Goal: Transaction & Acquisition: Purchase product/service

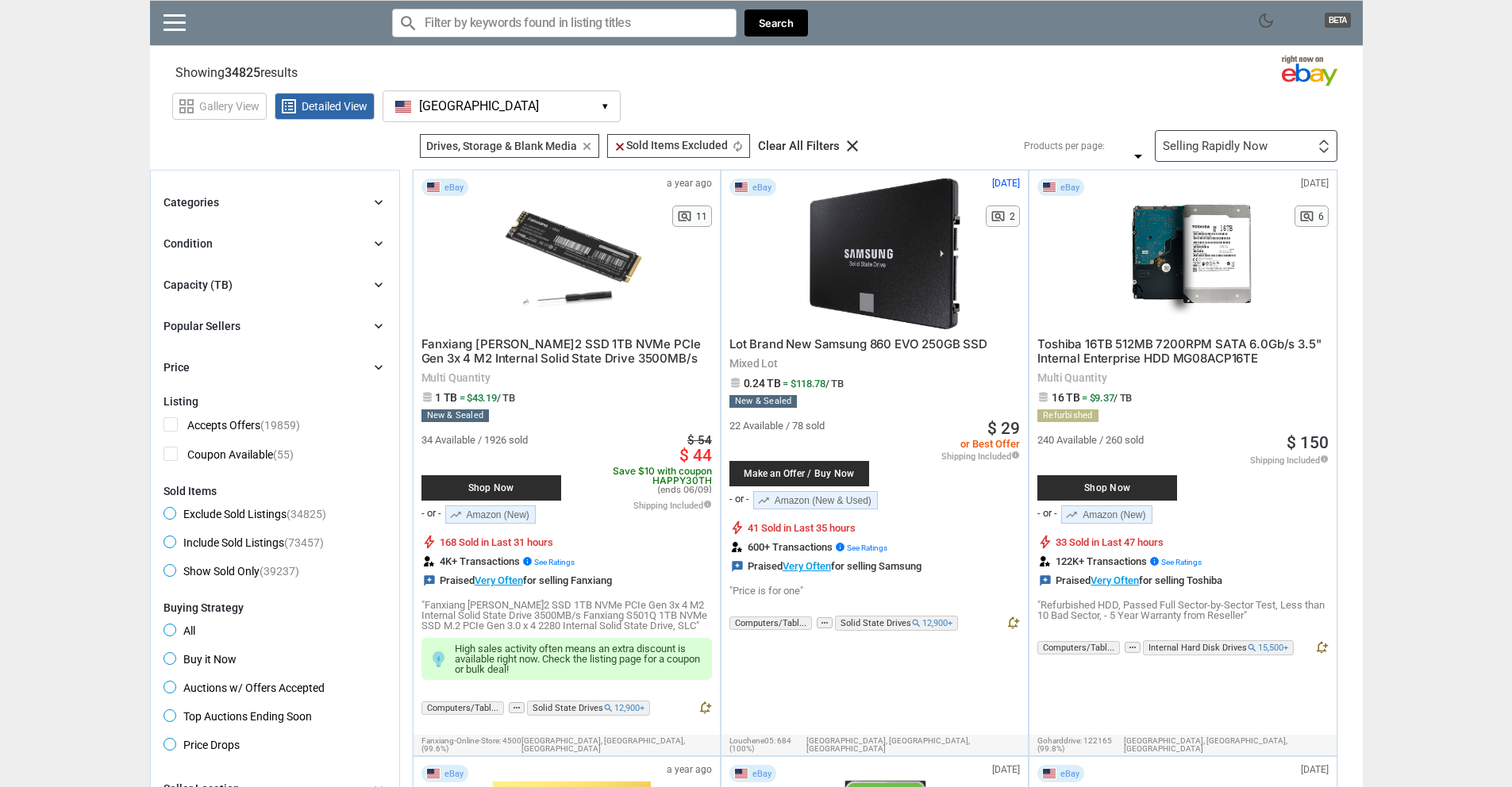
click at [500, 480] on div "Shop Now" at bounding box center [491, 488] width 139 height 25
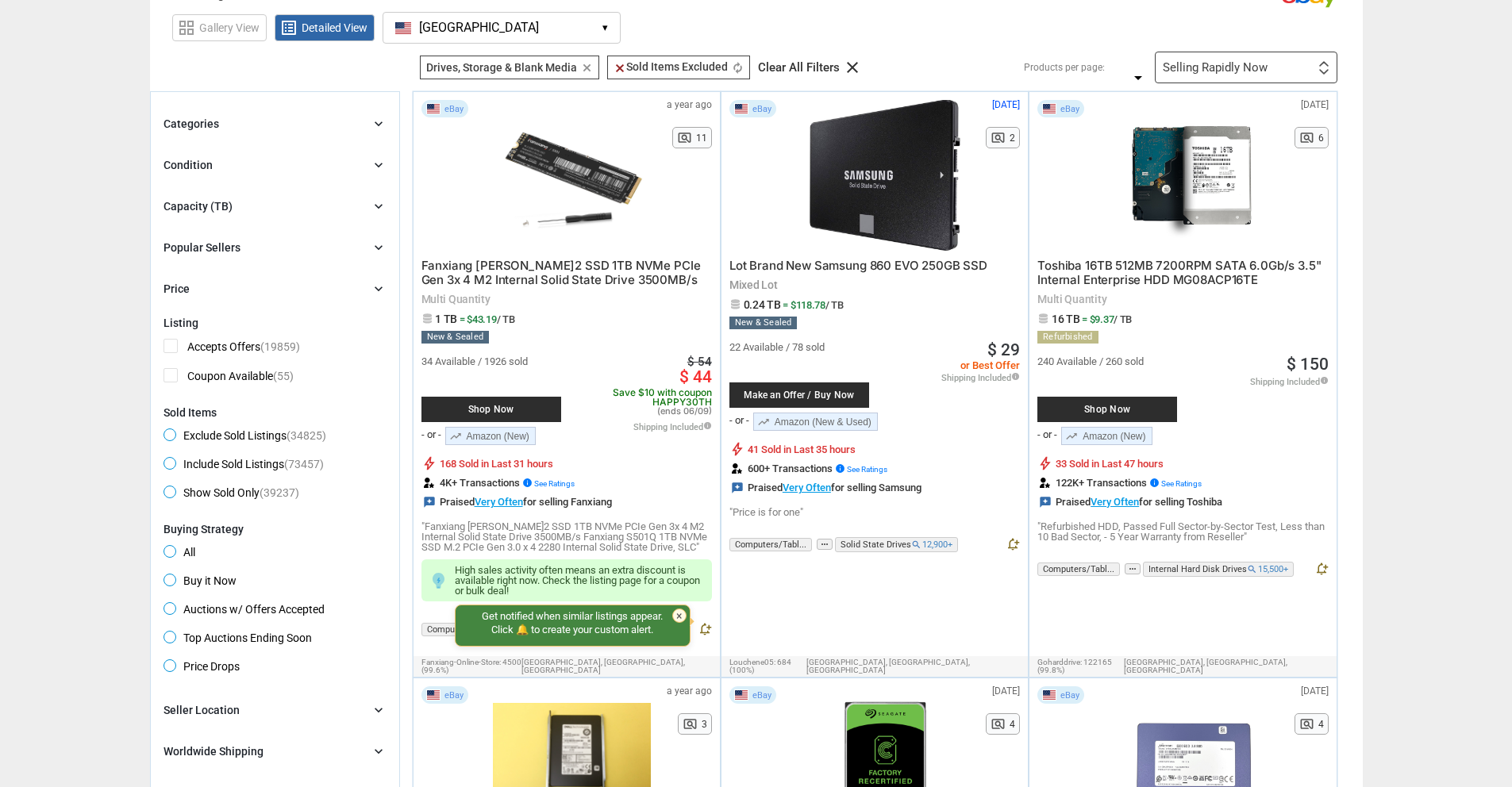
scroll to position [158, 0]
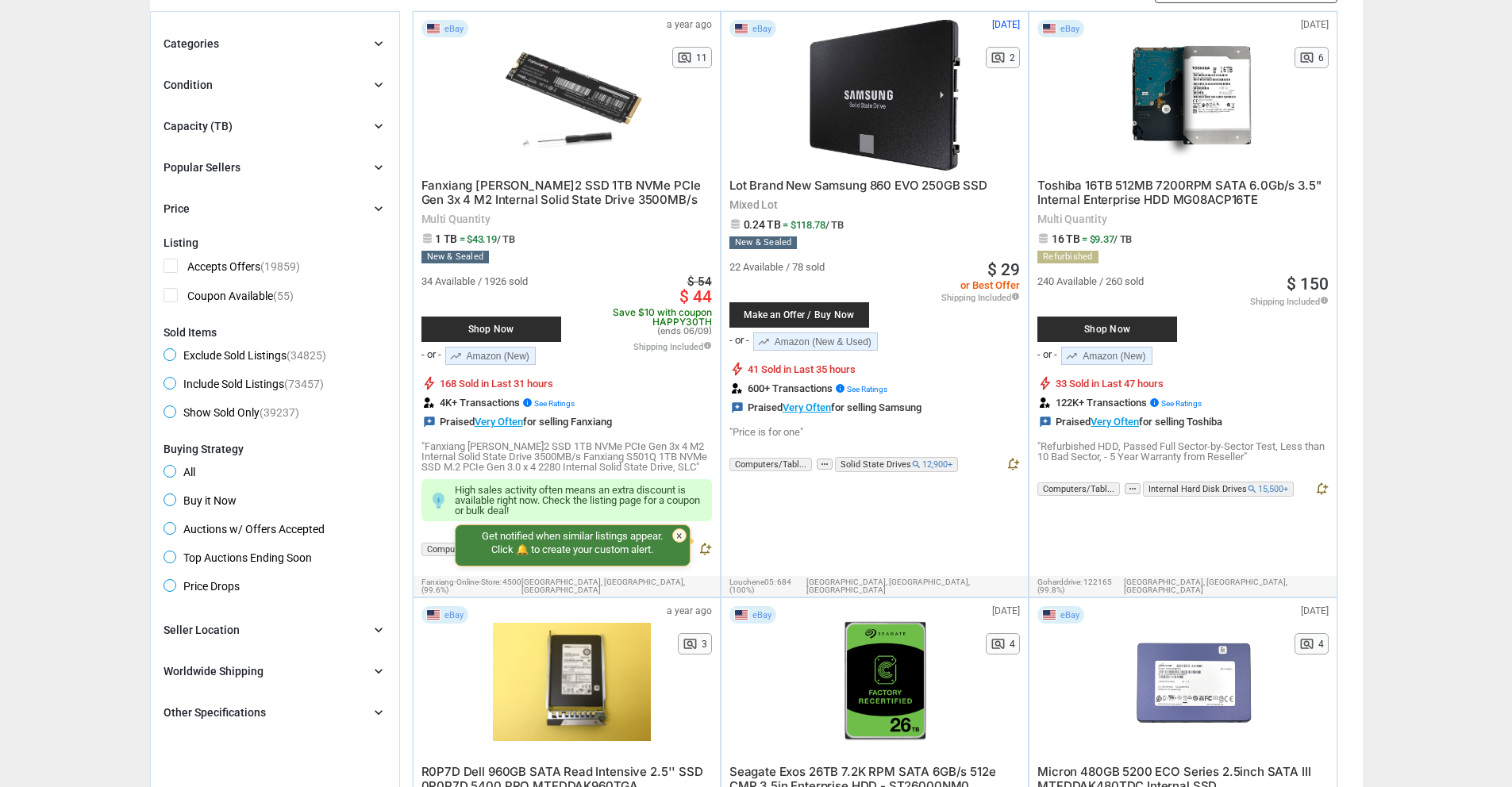
drag, startPoint x: 680, startPoint y: 535, endPoint x: 774, endPoint y: 493, distance: 103.0
click at [679, 535] on div "×" at bounding box center [680, 536] width 15 height 15
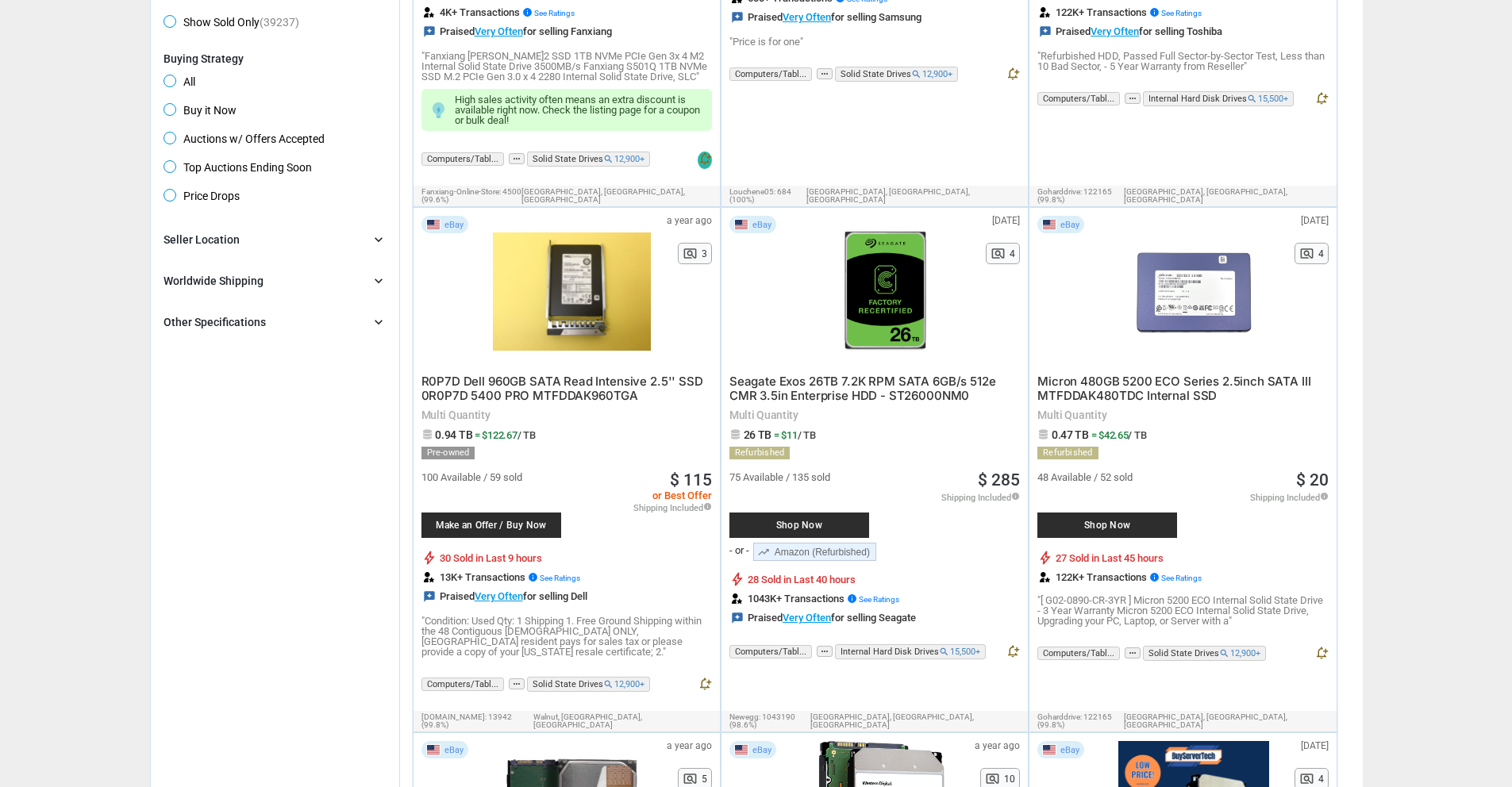
scroll to position [555, 0]
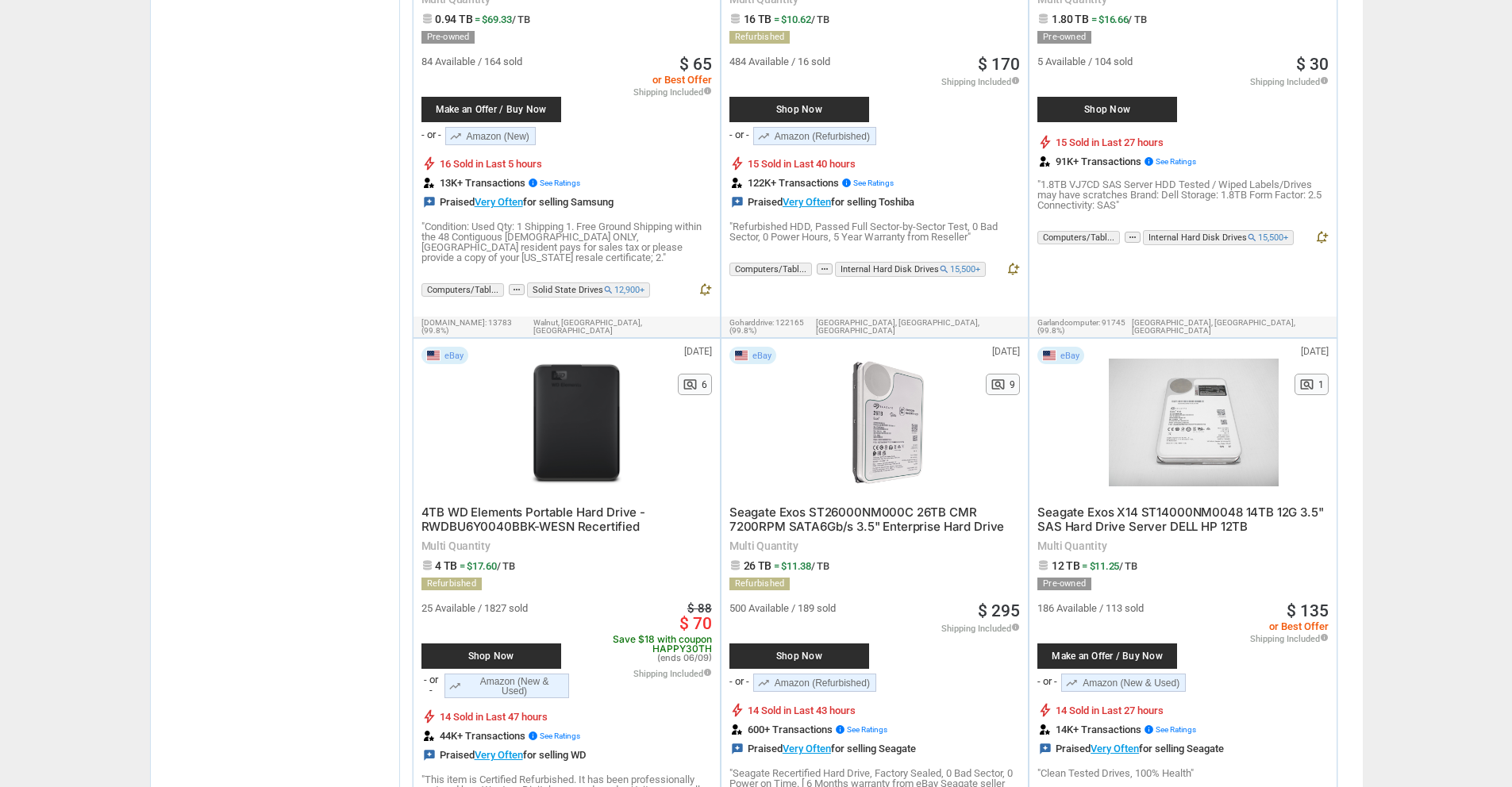
scroll to position [2618, 0]
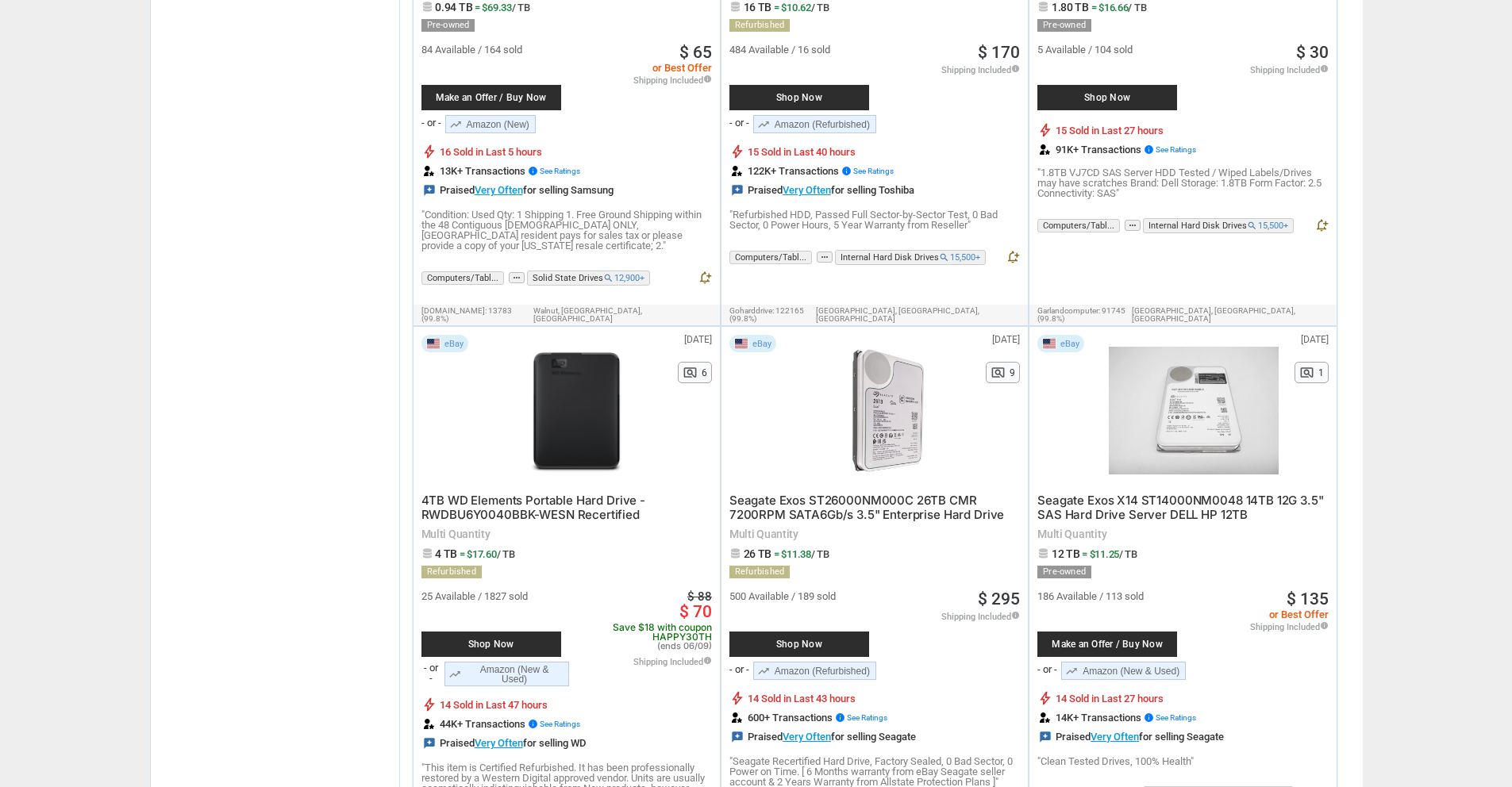
click at [489, 640] on span "Shop Now" at bounding box center [492, 644] width 124 height 9
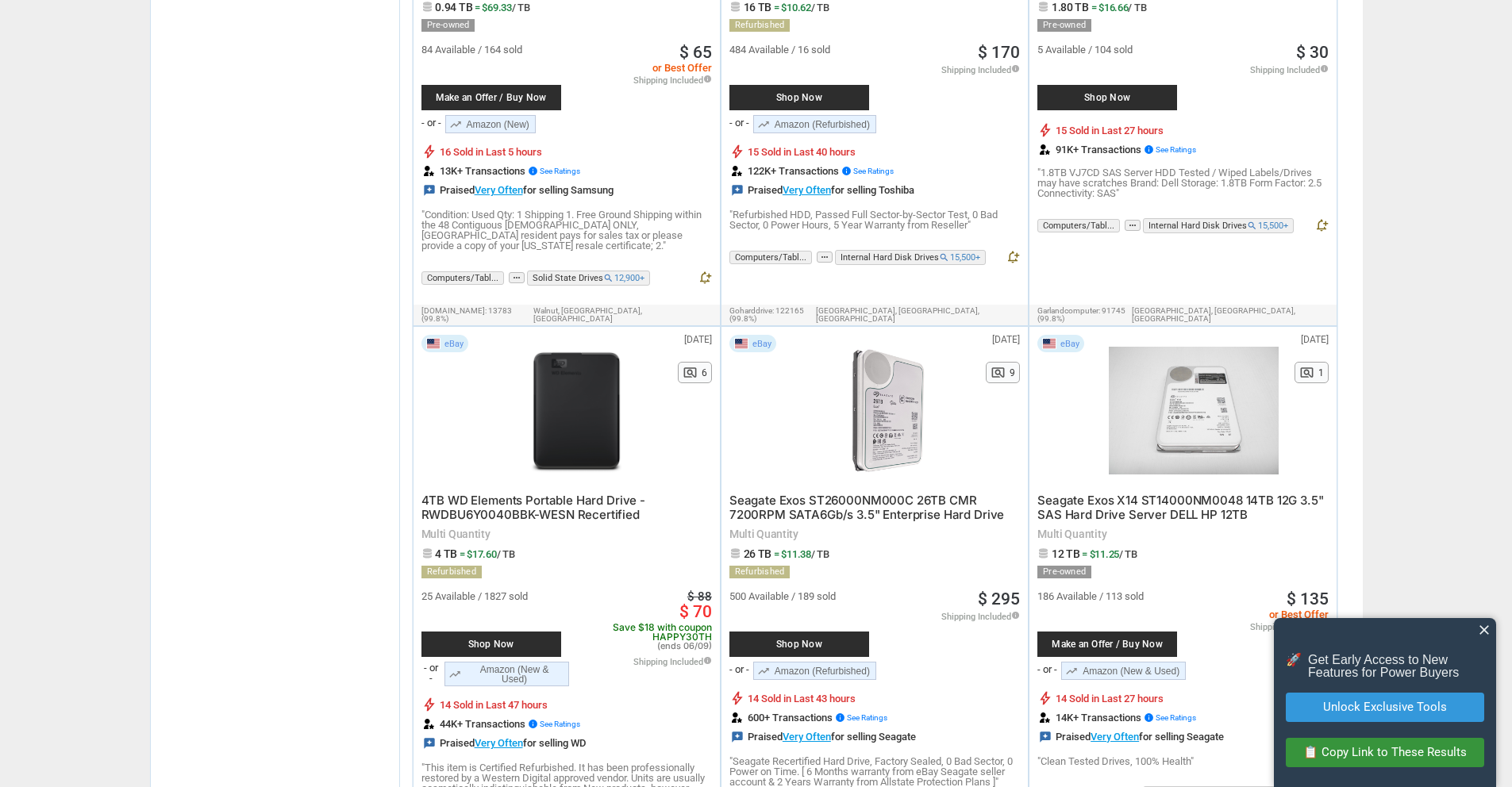
click at [1484, 627] on span "close" at bounding box center [1484, 630] width 15 height 15
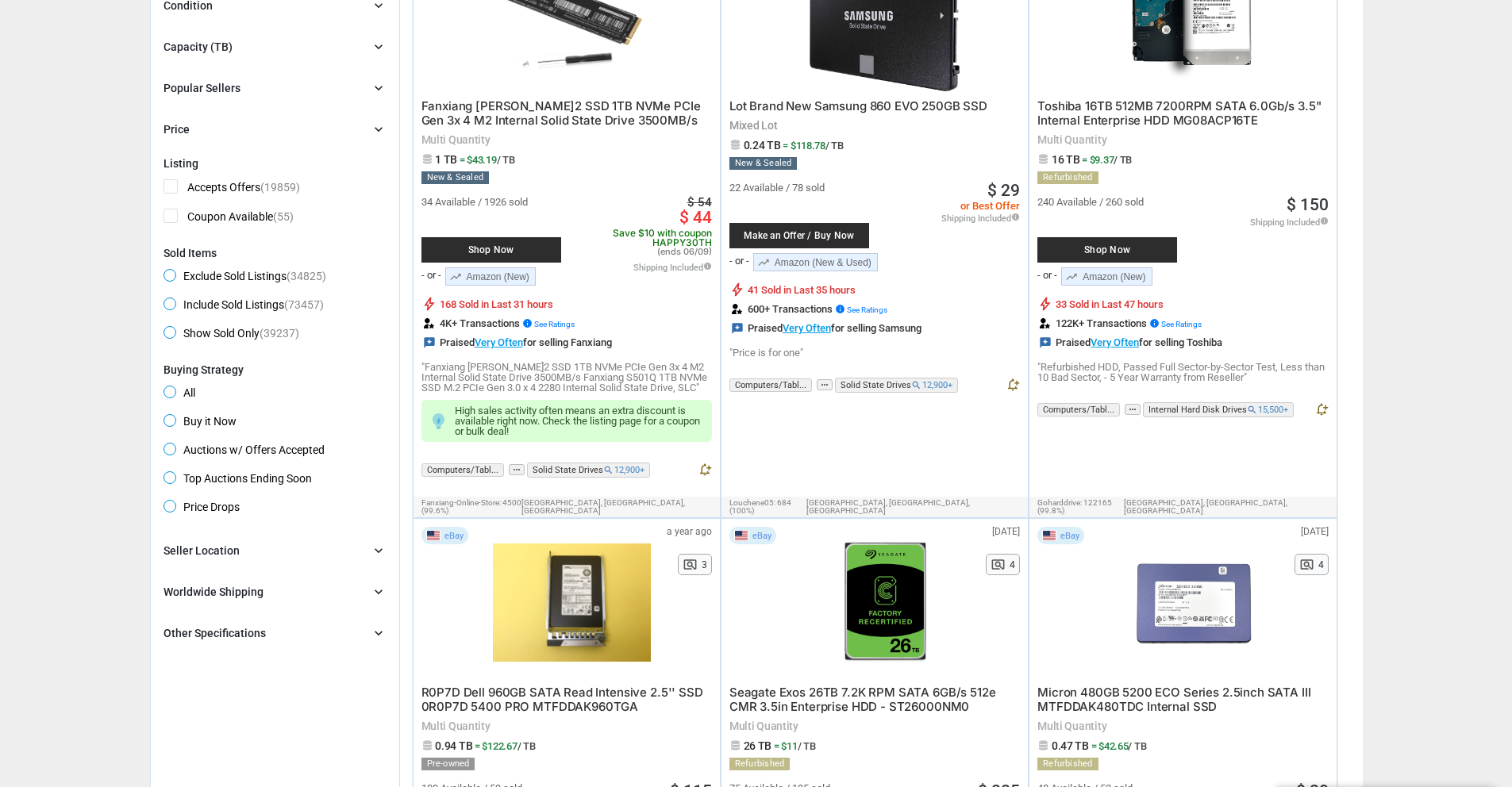
scroll to position [0, 0]
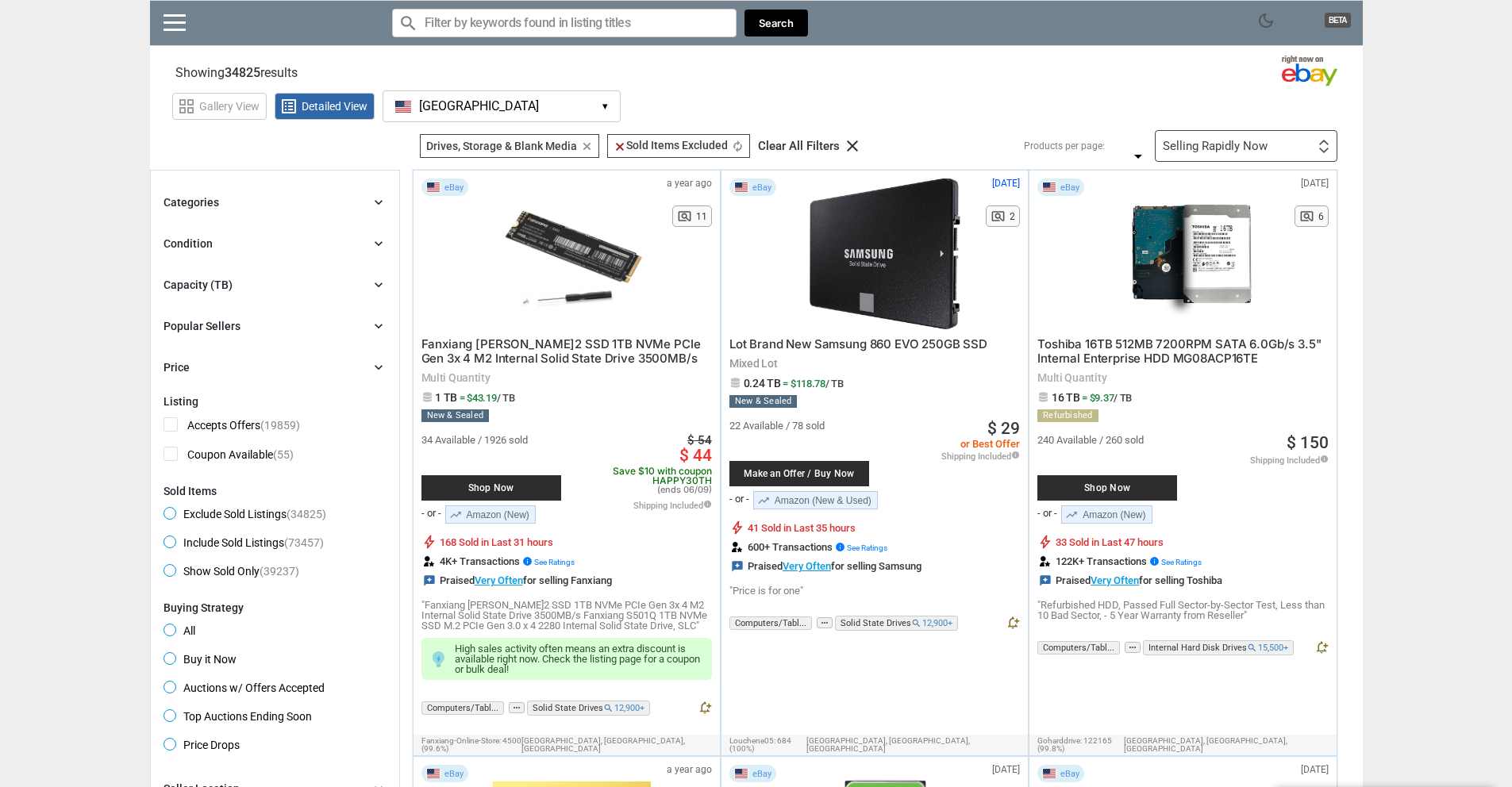
click at [261, 281] on div "Capacity (TB) chevron_right" at bounding box center [275, 285] width 223 height 19
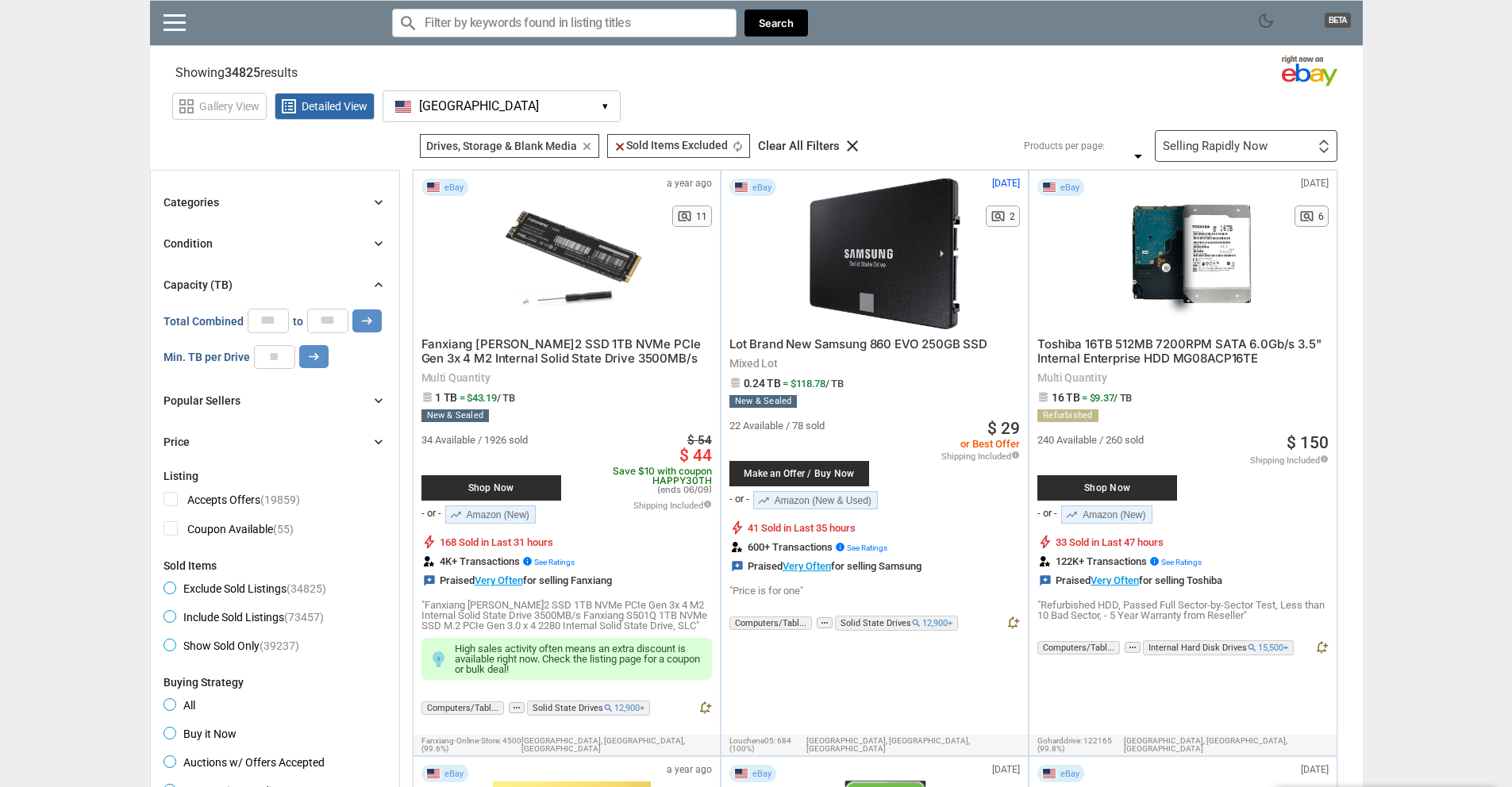
click at [261, 281] on div "Capacity (TB) chevron_right" at bounding box center [275, 285] width 223 height 19
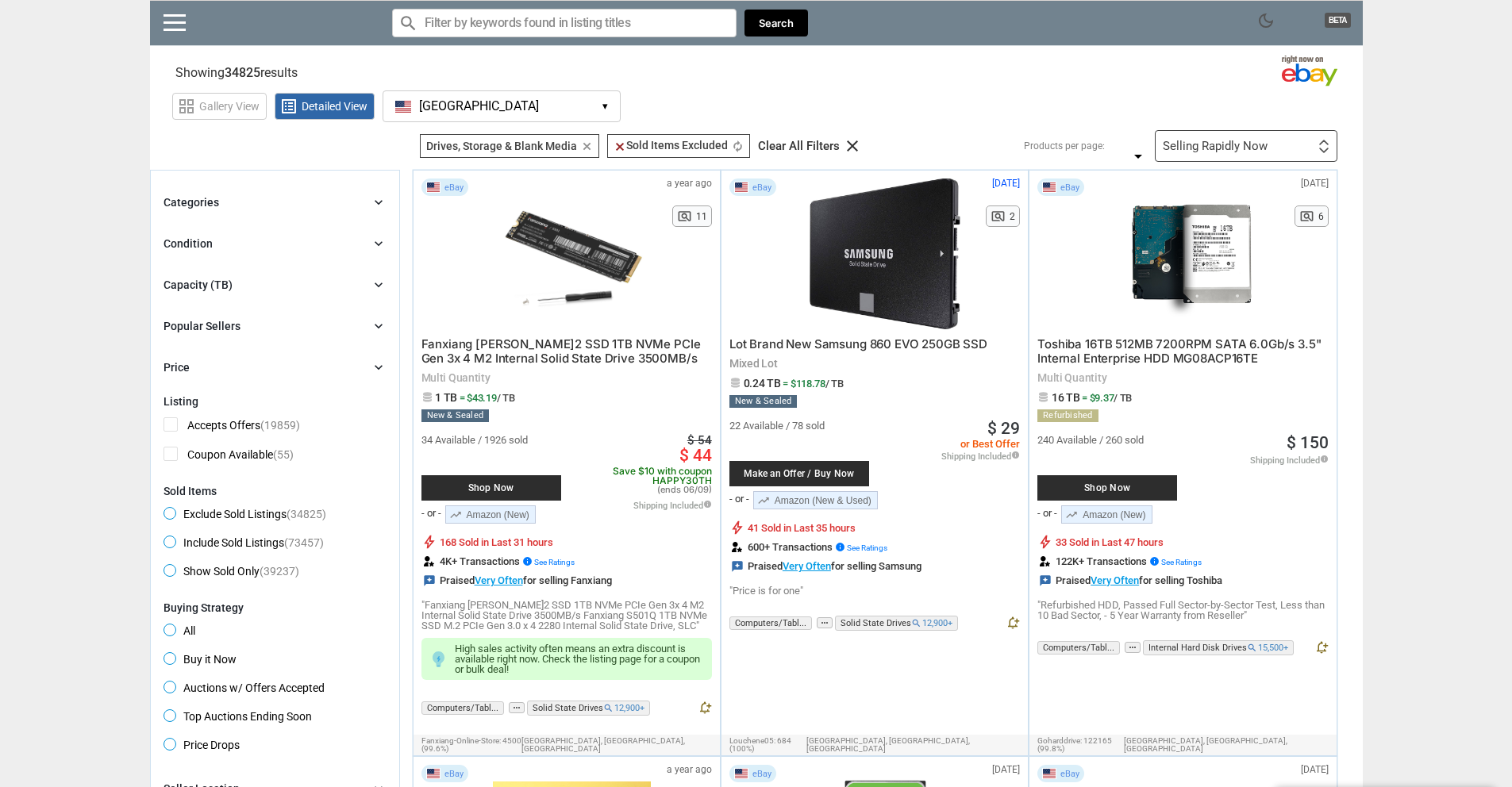
click at [1238, 137] on div "Selling Rapidly Now First or Last Chance to Buy Recently Listed Selling Rapidly…" at bounding box center [1246, 146] width 183 height 32
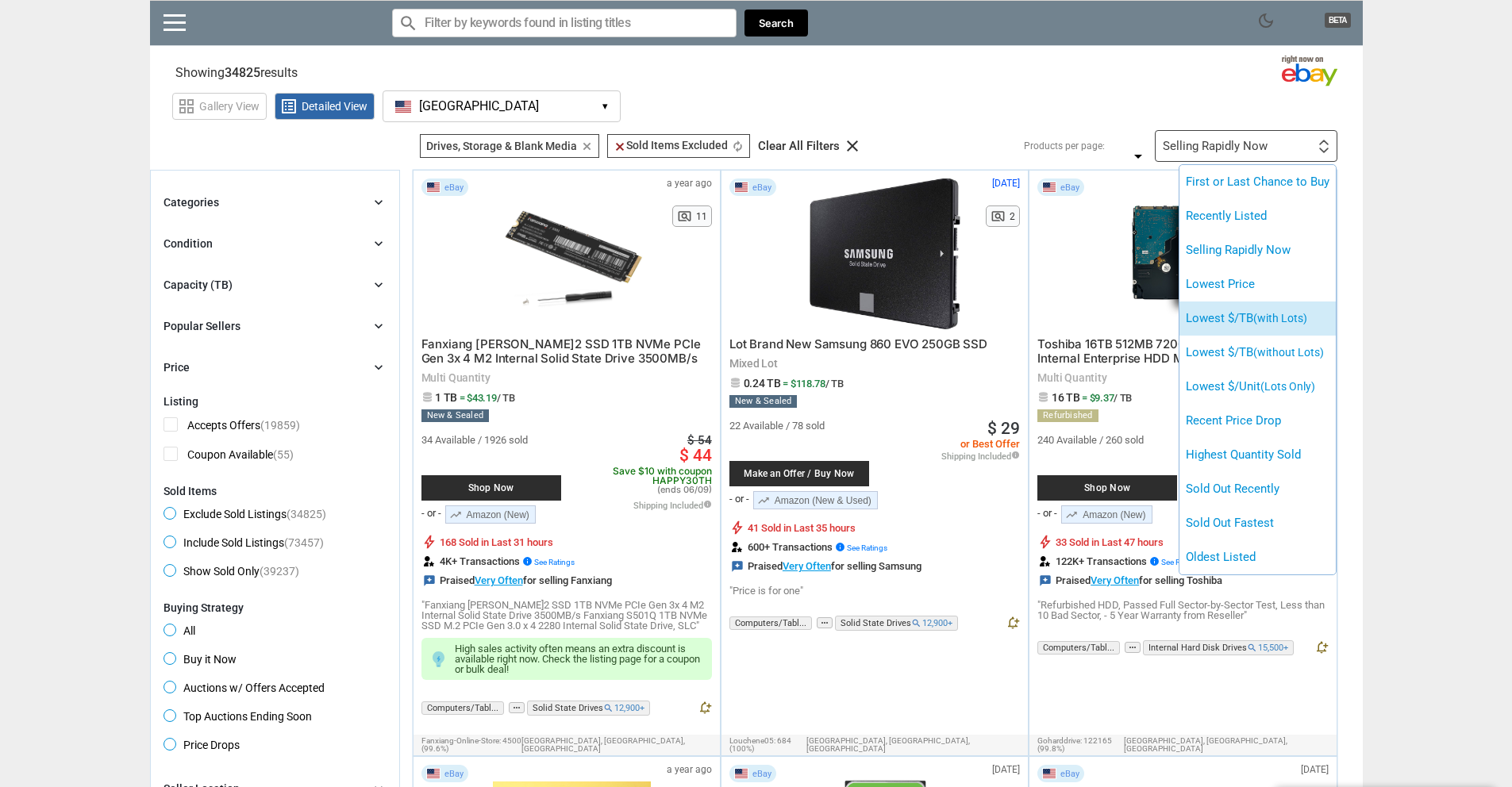
click at [1270, 318] on span "(with Lots)" at bounding box center [1280, 318] width 54 height 13
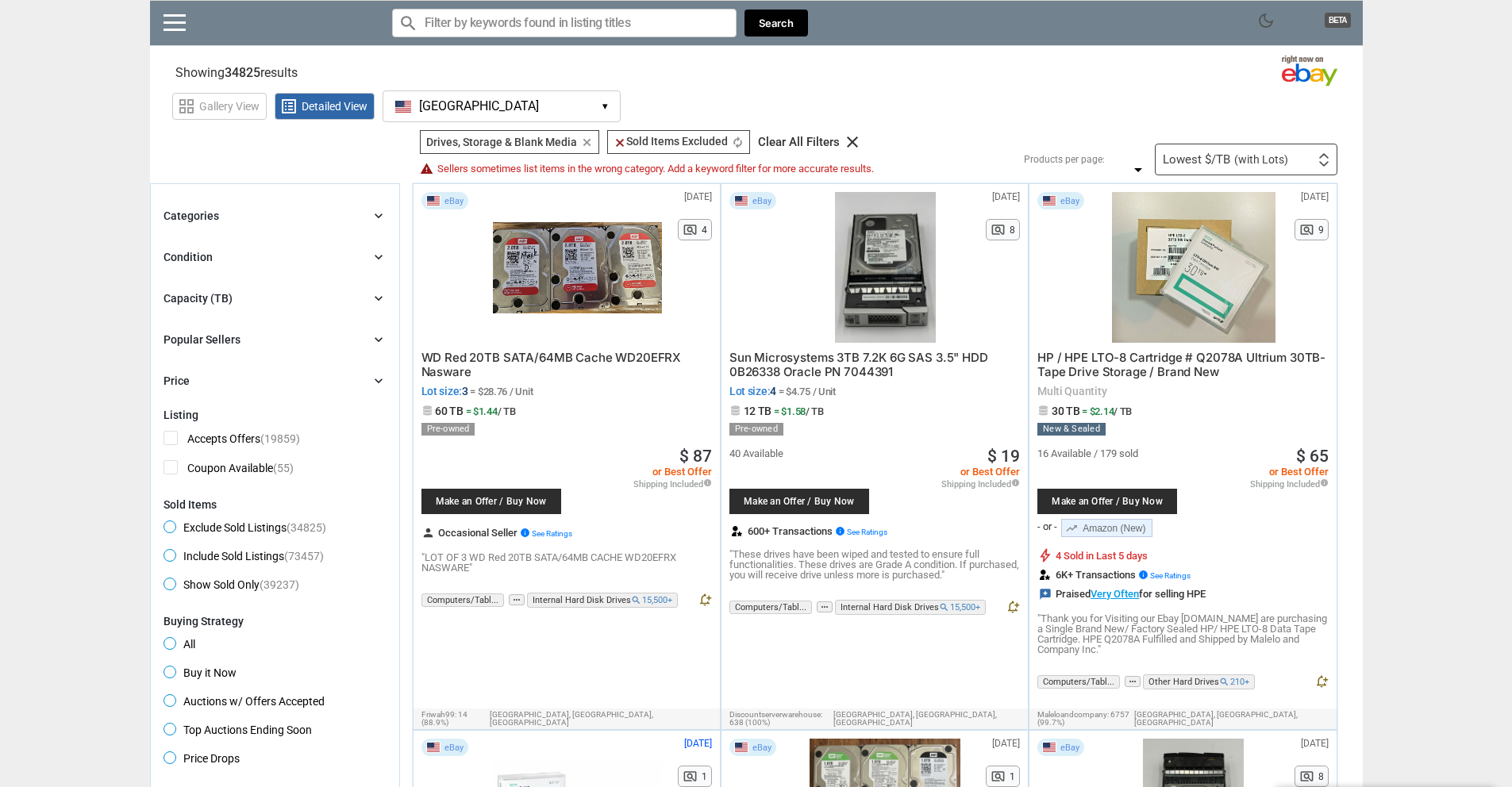
click at [463, 497] on span "Make an Offer / Buy Now" at bounding box center [492, 501] width 124 height 9
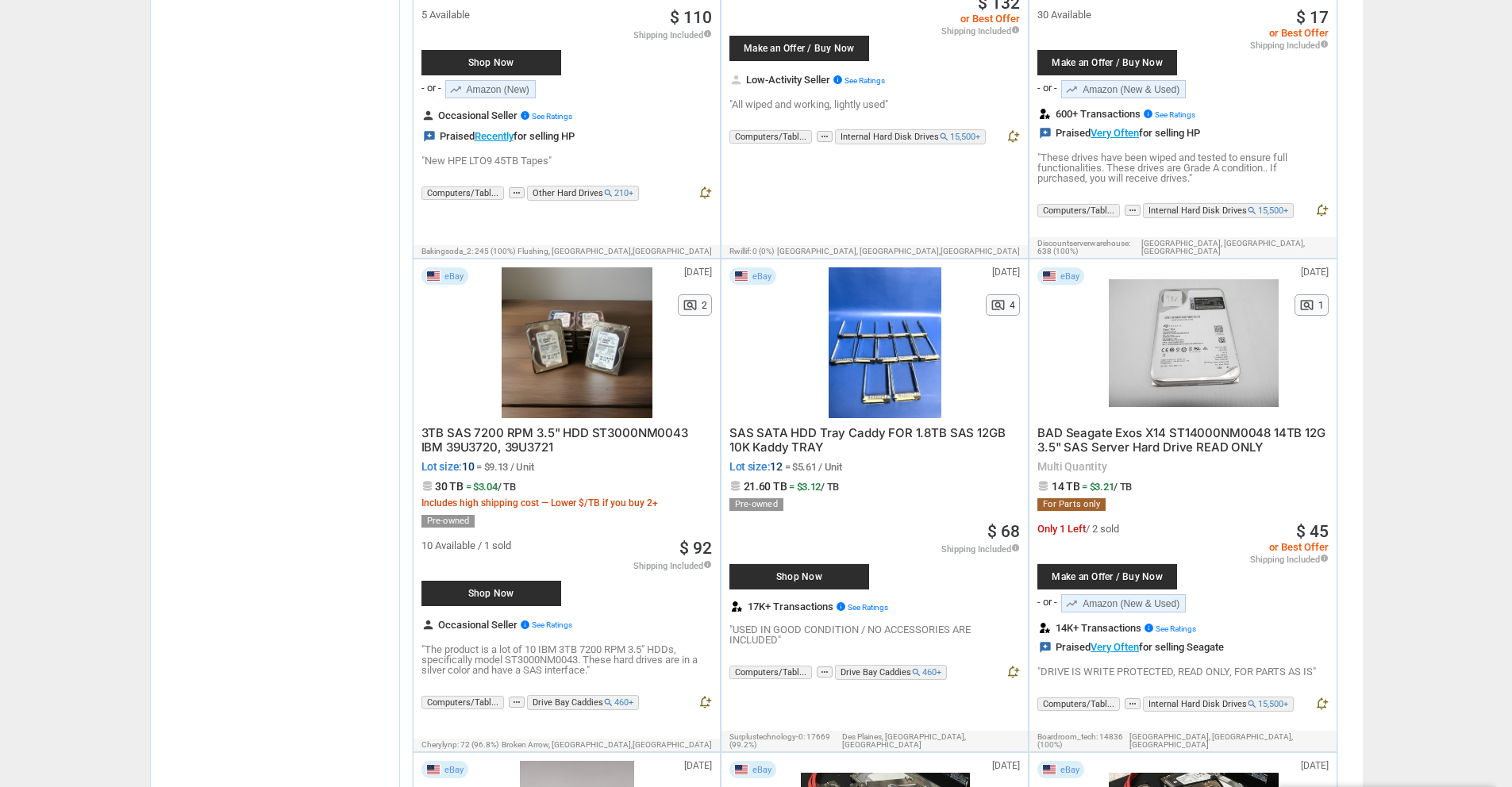
scroll to position [1111, 0]
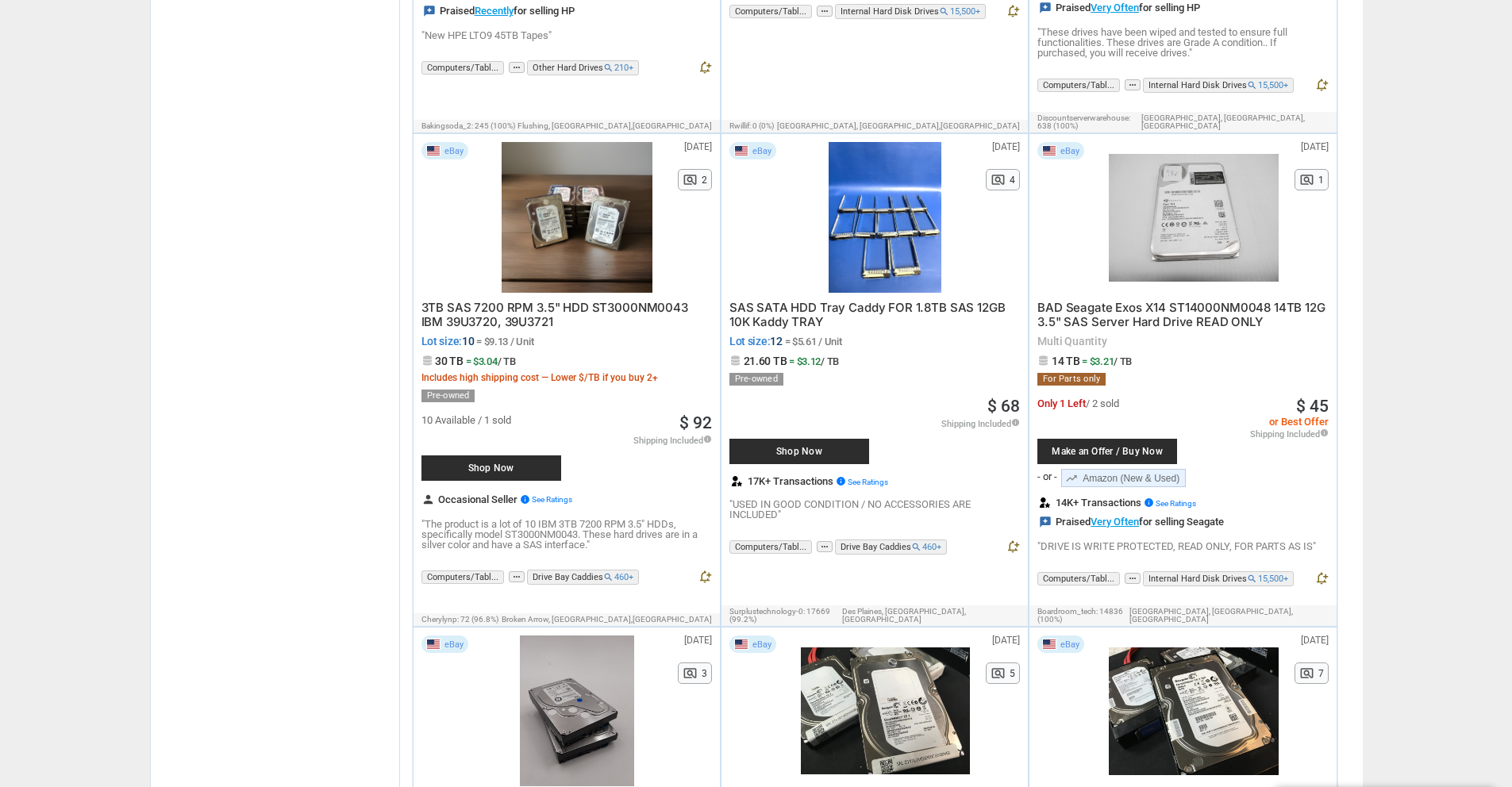
click at [1135, 447] on span "Make an Offer / Buy Now" at bounding box center [1108, 451] width 124 height 9
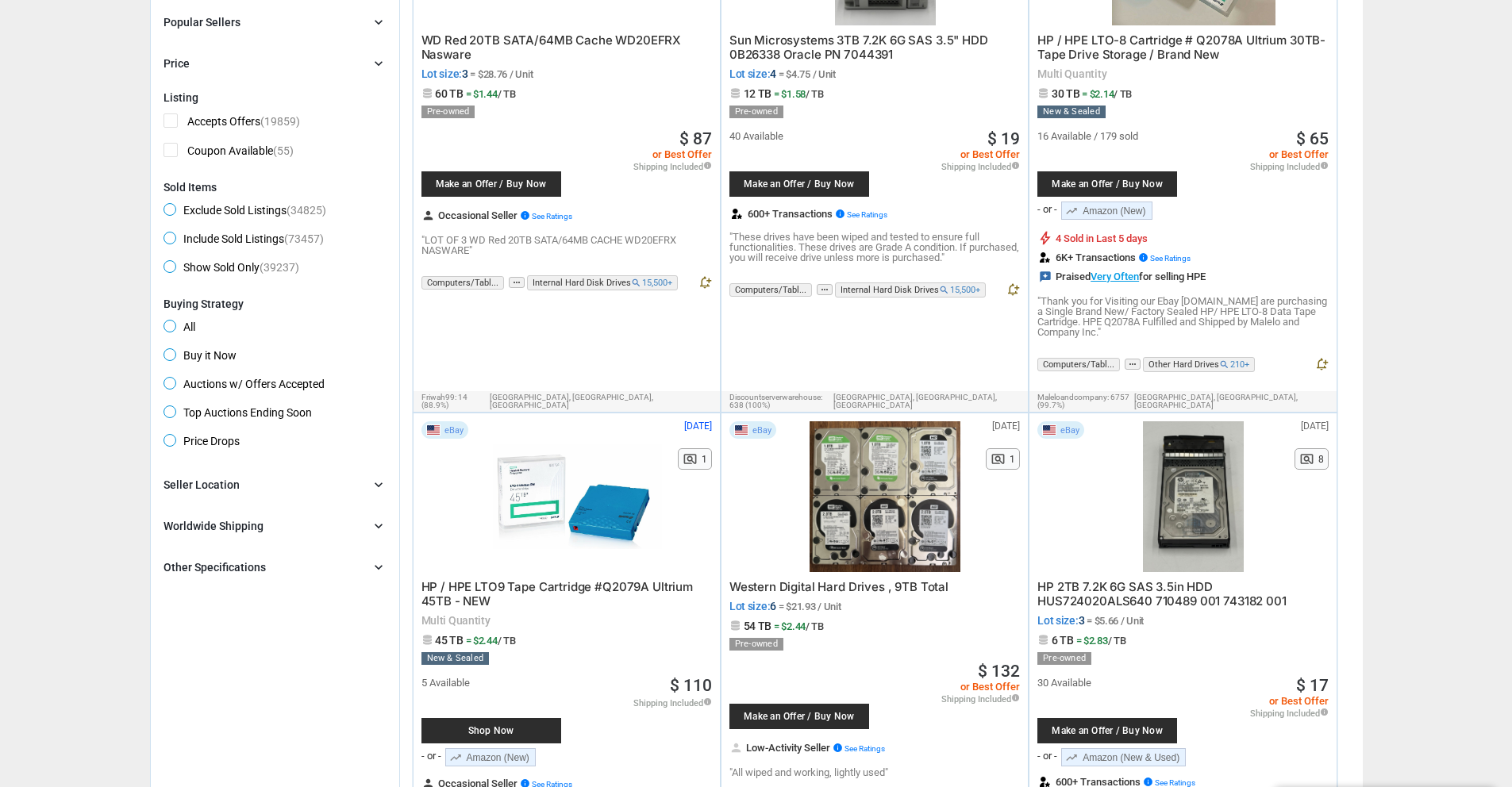
scroll to position [0, 0]
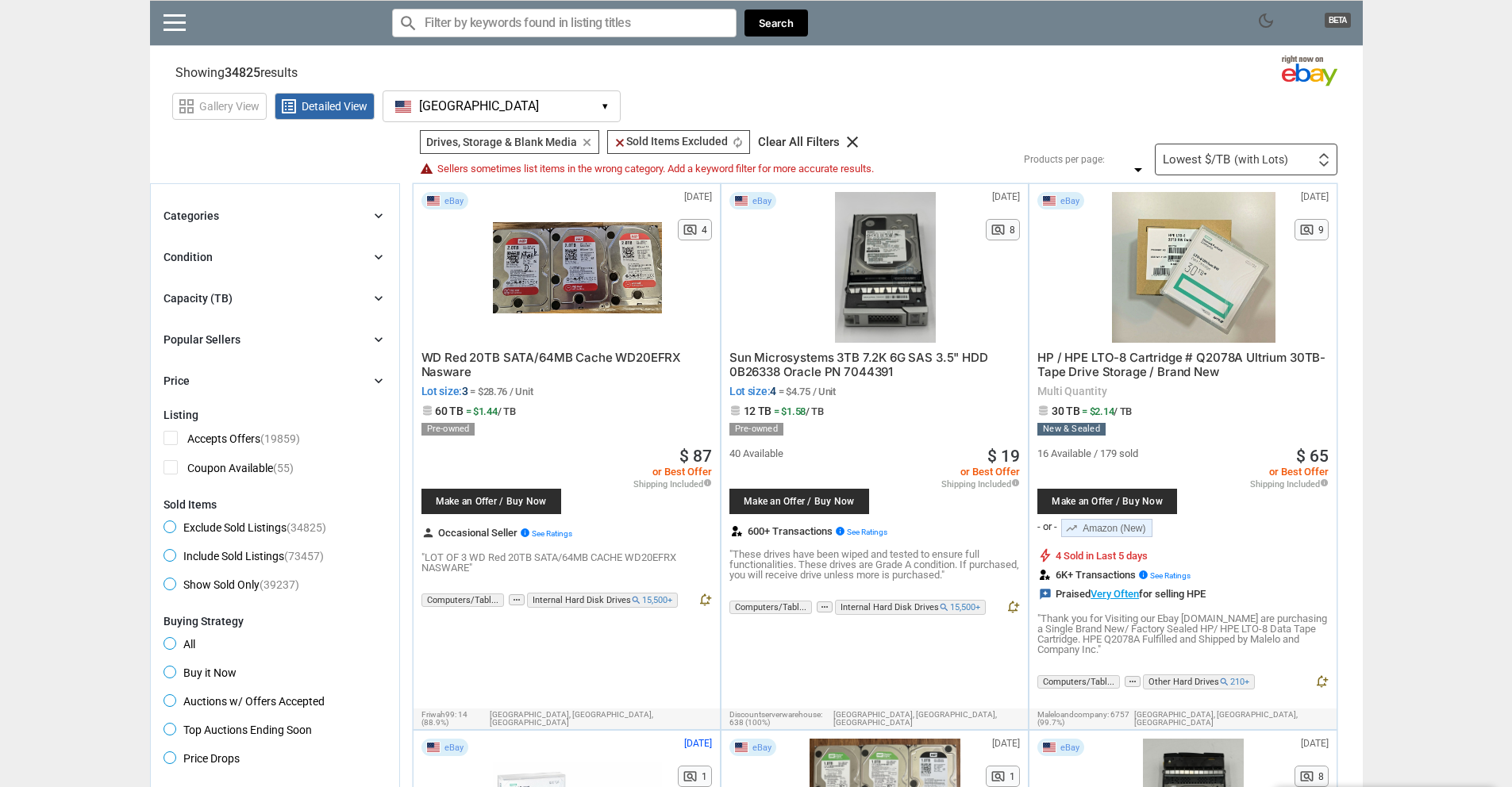
click at [1290, 141] on div "Filters 2 Drives, Storage & Blank Media Drives, Storage & Blank Media clear cle…" at bounding box center [872, 153] width 929 height 45
click at [1290, 153] on div "Lowest $/TB (with Lots) First or Last Chance to Buy Recently Listed Selling Rap…" at bounding box center [1246, 159] width 183 height 32
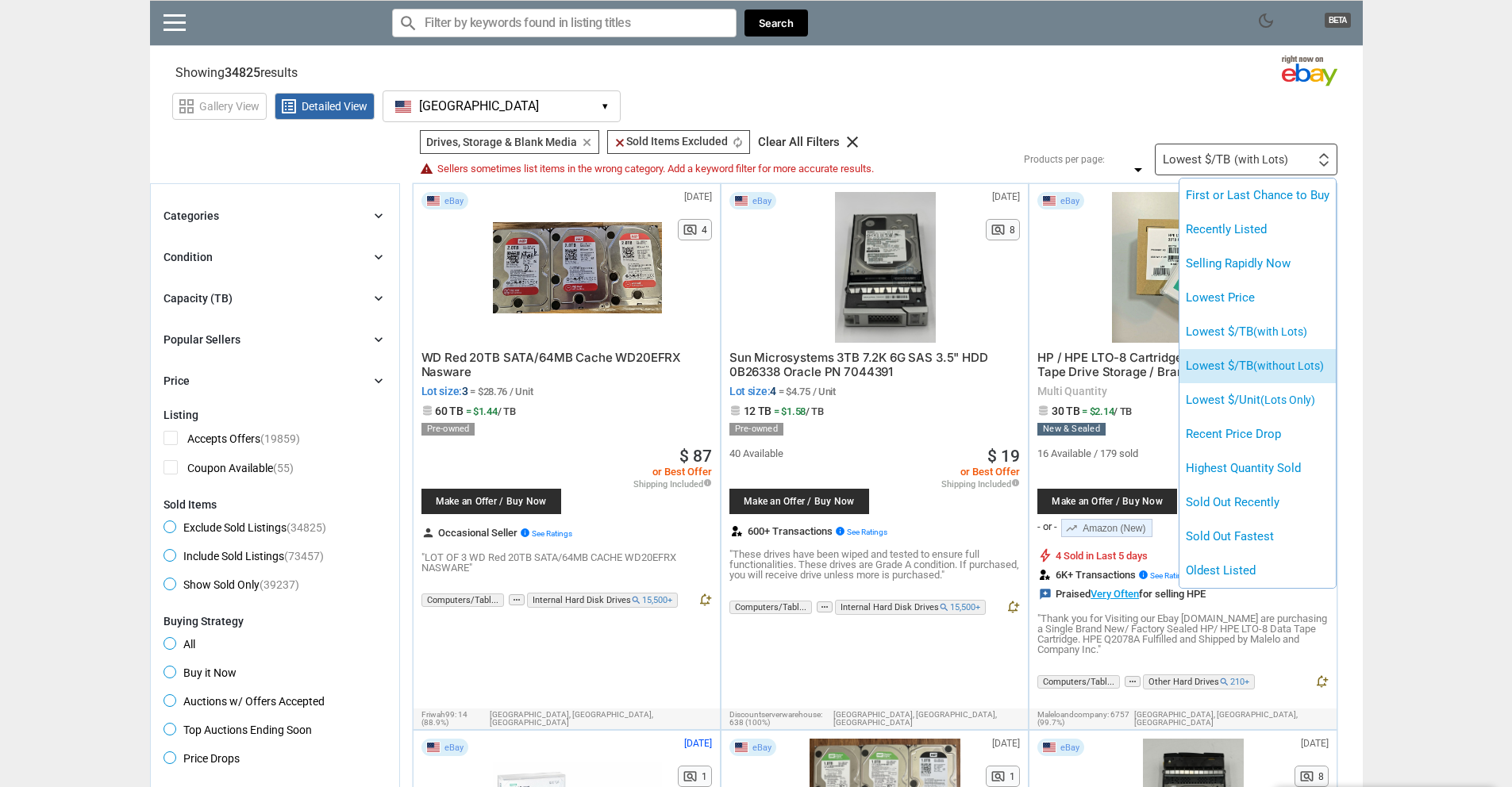
click at [1287, 366] on span "(without Lots)" at bounding box center [1289, 366] width 71 height 13
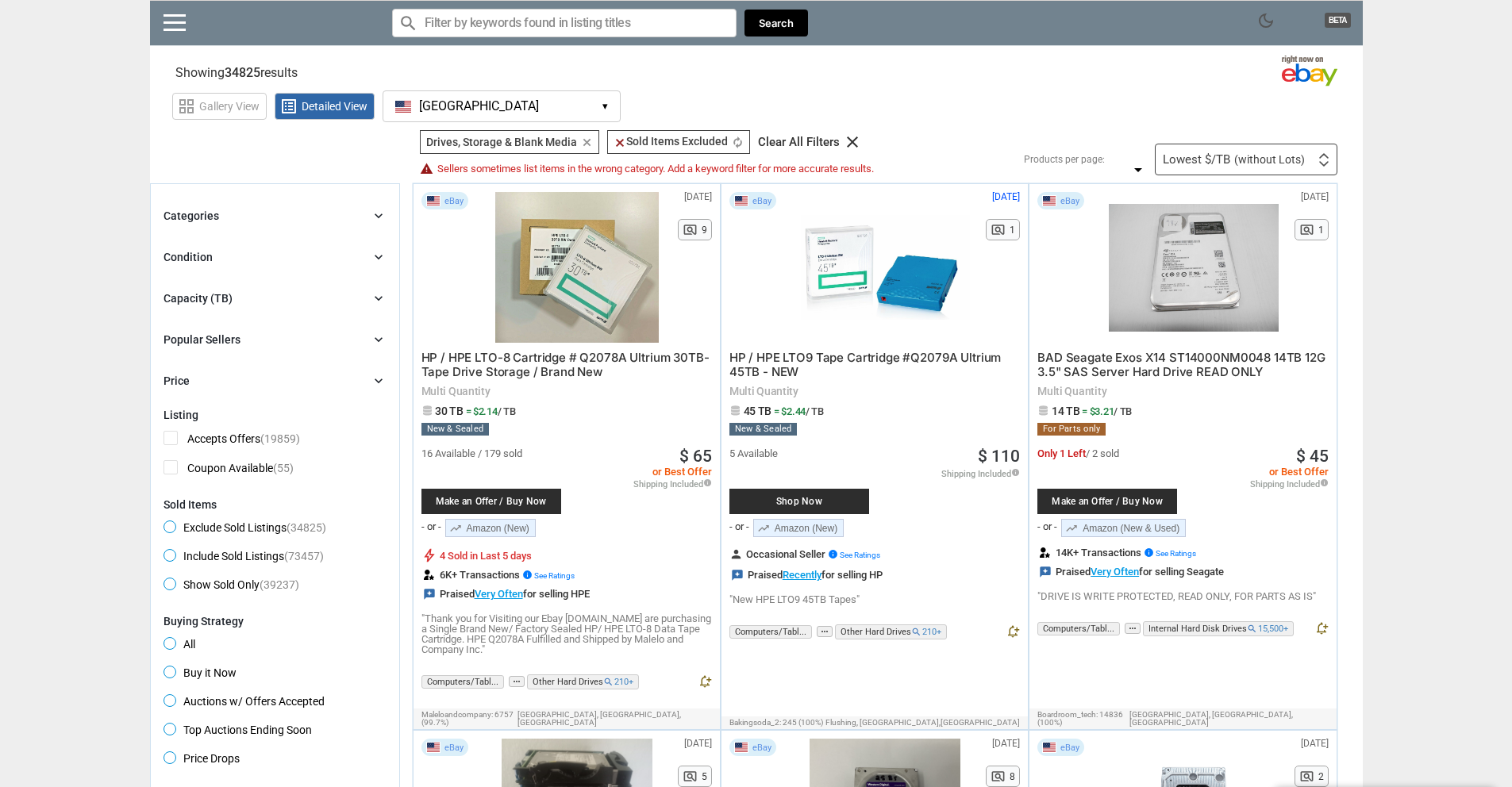
click at [381, 221] on icon "chevron_right" at bounding box center [378, 215] width 15 height 15
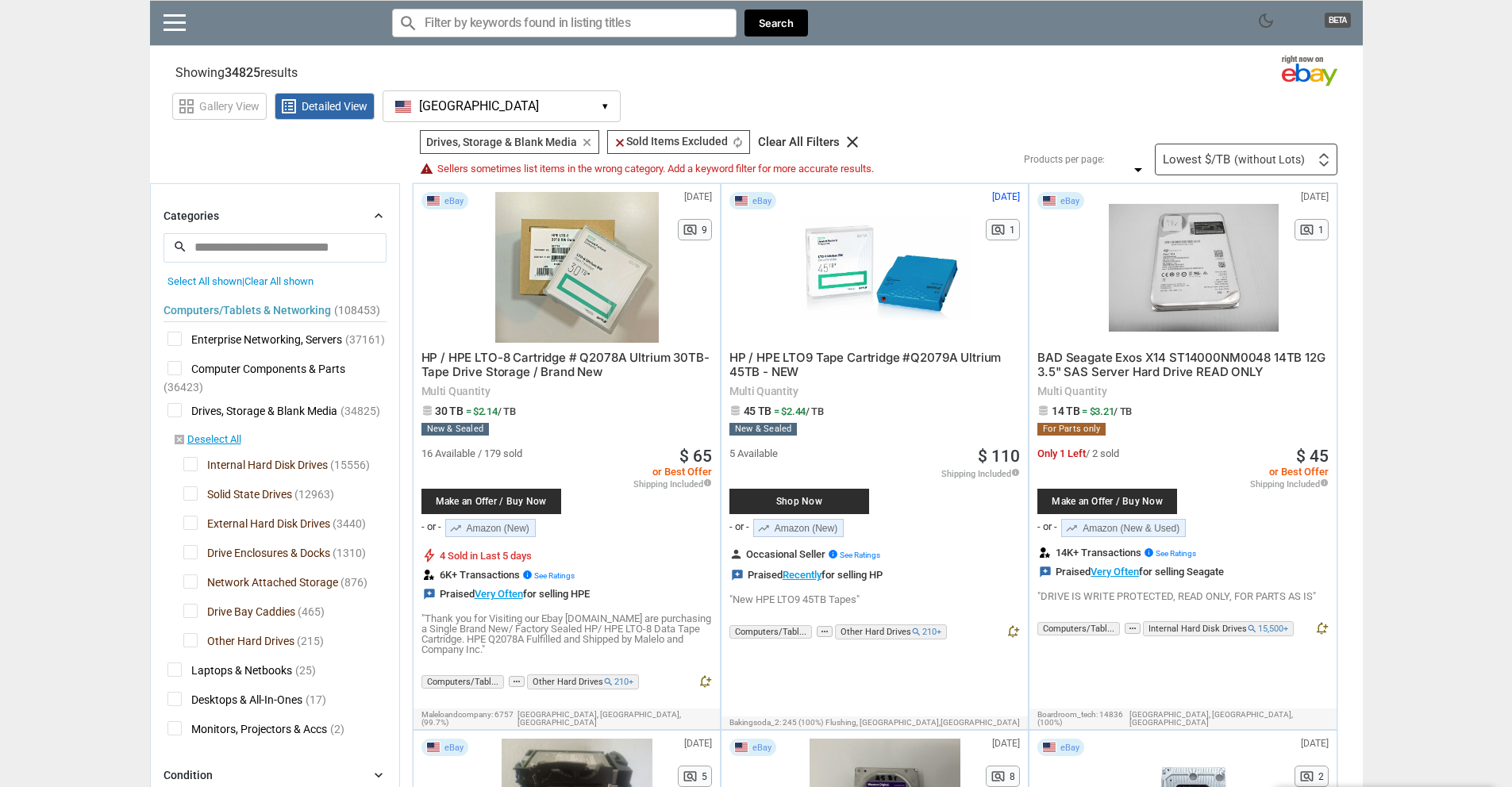
click at [191, 530] on span "External Hard Disk Drives" at bounding box center [256, 526] width 147 height 20
click at [193, 555] on span "Drive Enclosures & Docks" at bounding box center [256, 555] width 147 height 20
click at [188, 580] on span "Network Attached Storage" at bounding box center [260, 584] width 155 height 20
click at [188, 615] on span "Drive Bay Caddies" at bounding box center [238, 614] width 112 height 20
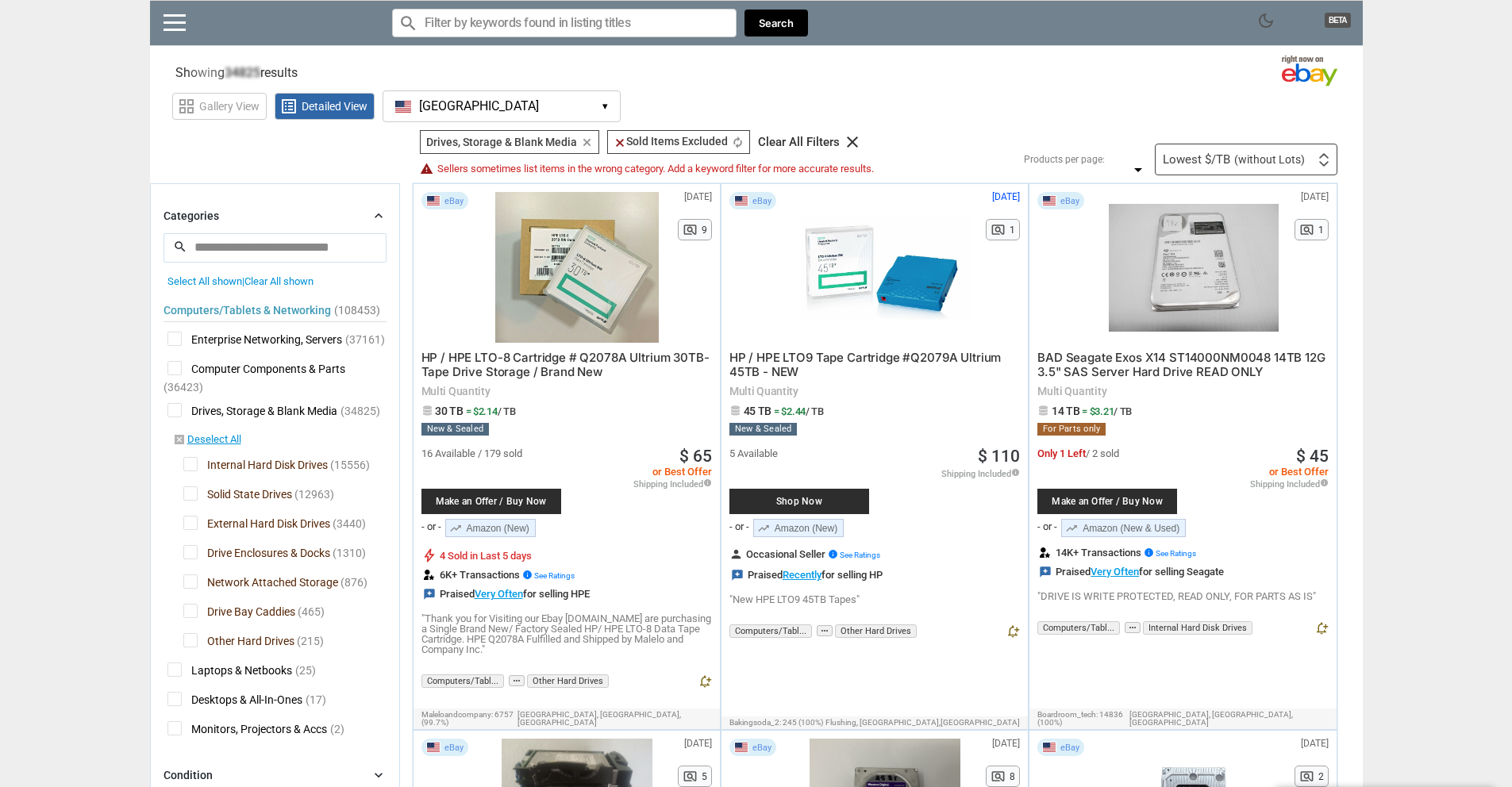
click at [193, 641] on span "Other Hard Drives" at bounding box center [238, 643] width 111 height 20
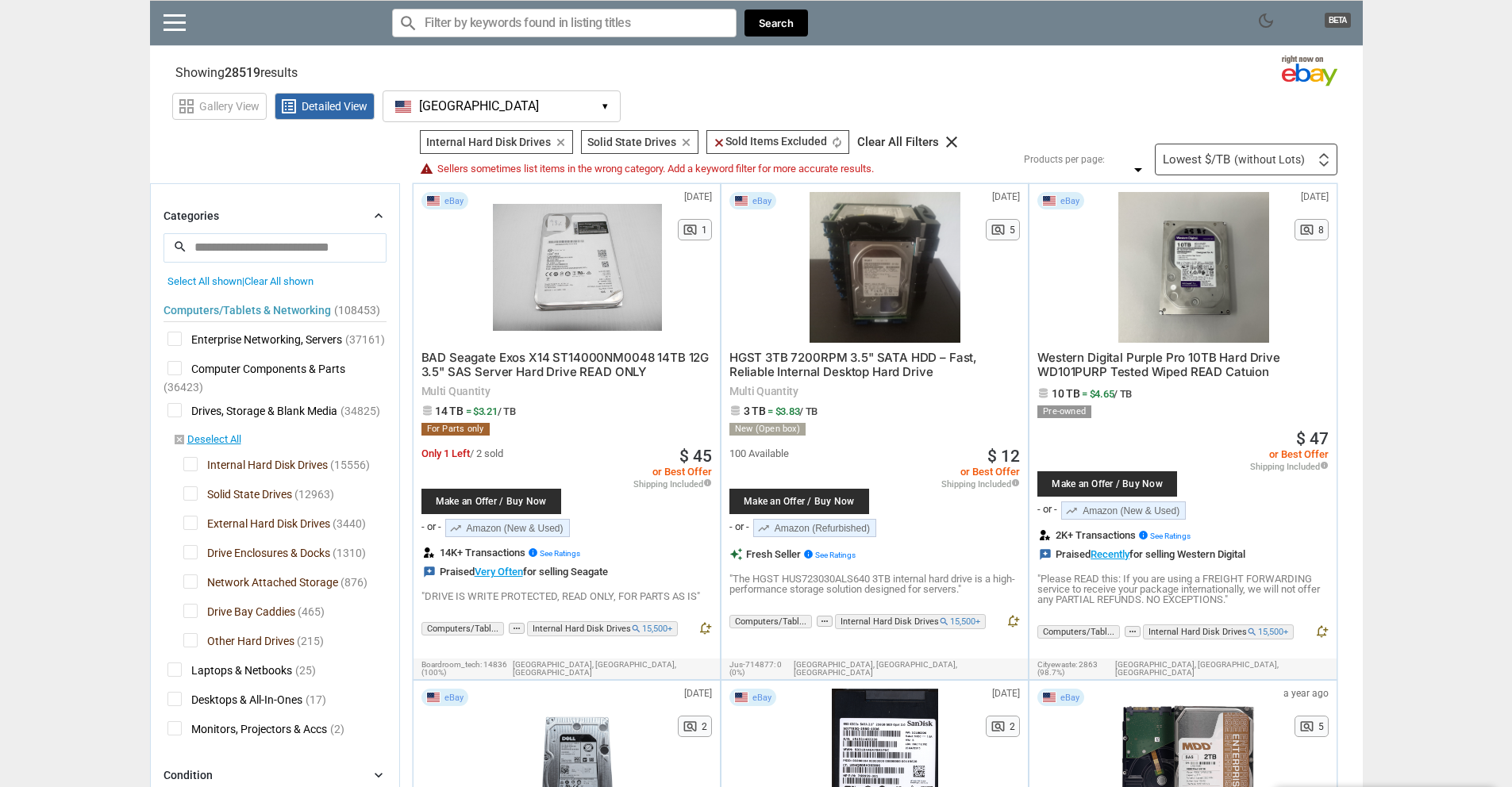
click at [375, 212] on icon "chevron_right" at bounding box center [378, 215] width 15 height 15
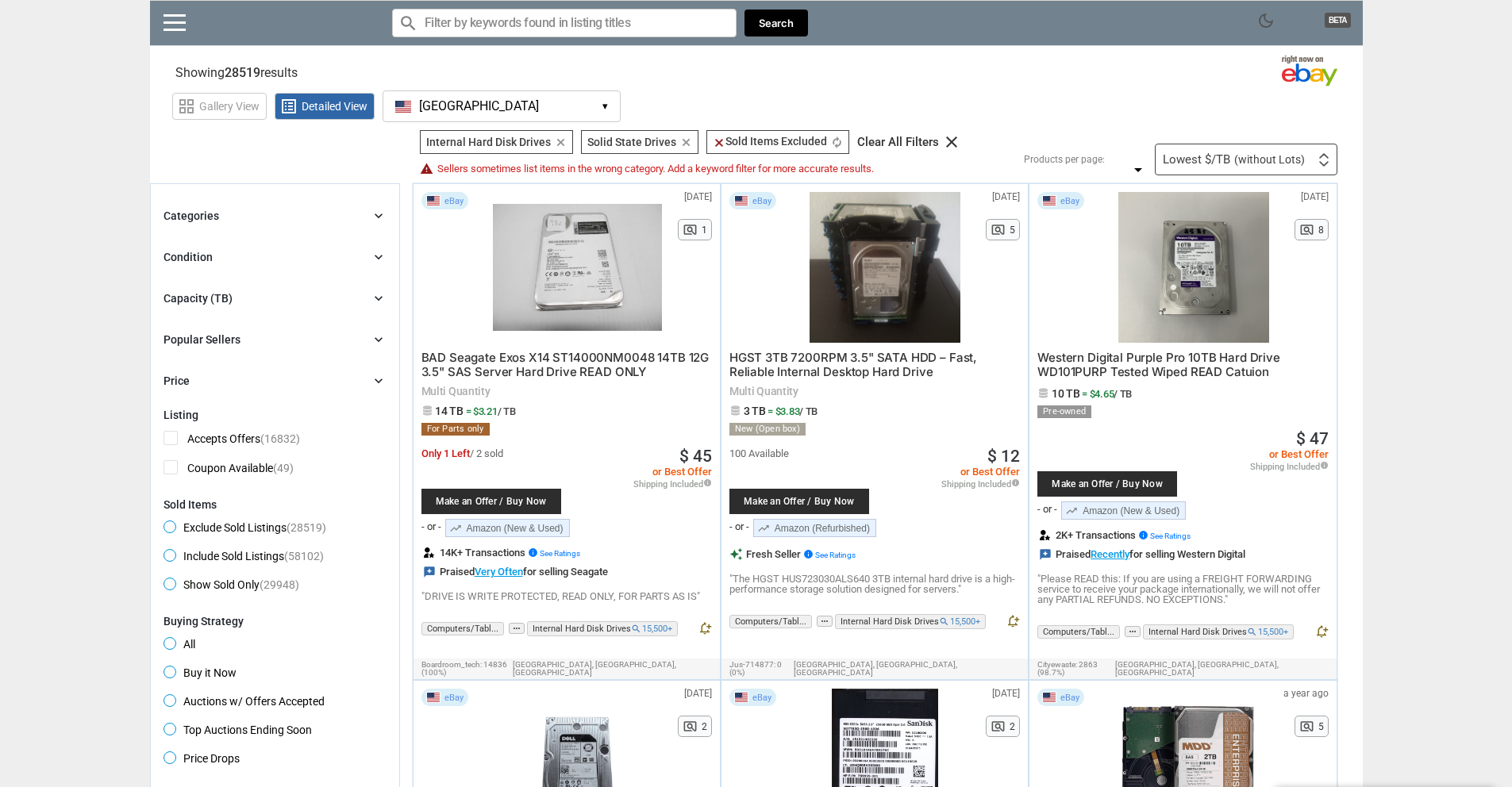
click at [370, 251] on div "Condition chevron_right" at bounding box center [275, 257] width 223 height 19
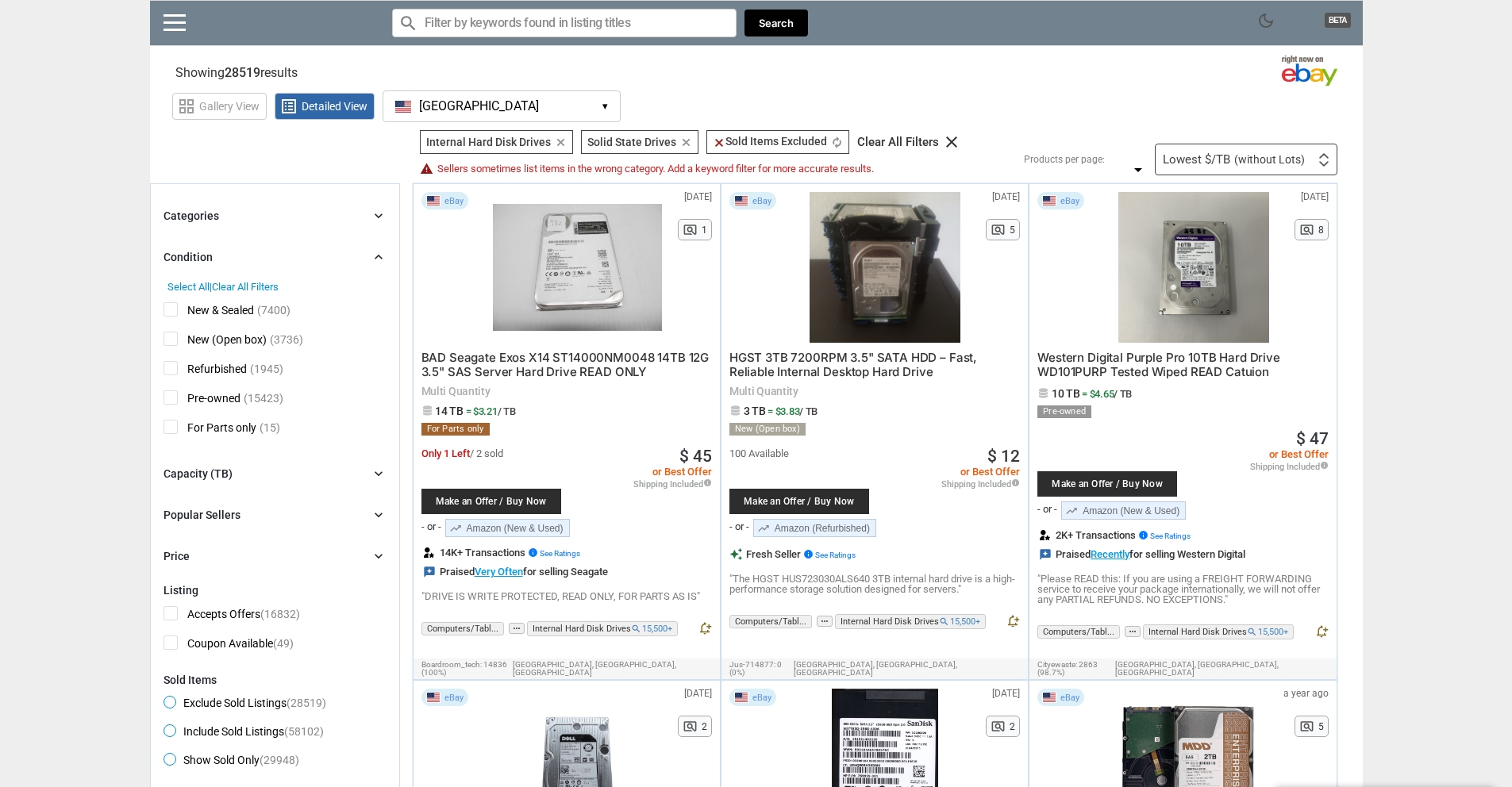
click at [367, 254] on div "Condition chevron_right" at bounding box center [275, 257] width 223 height 19
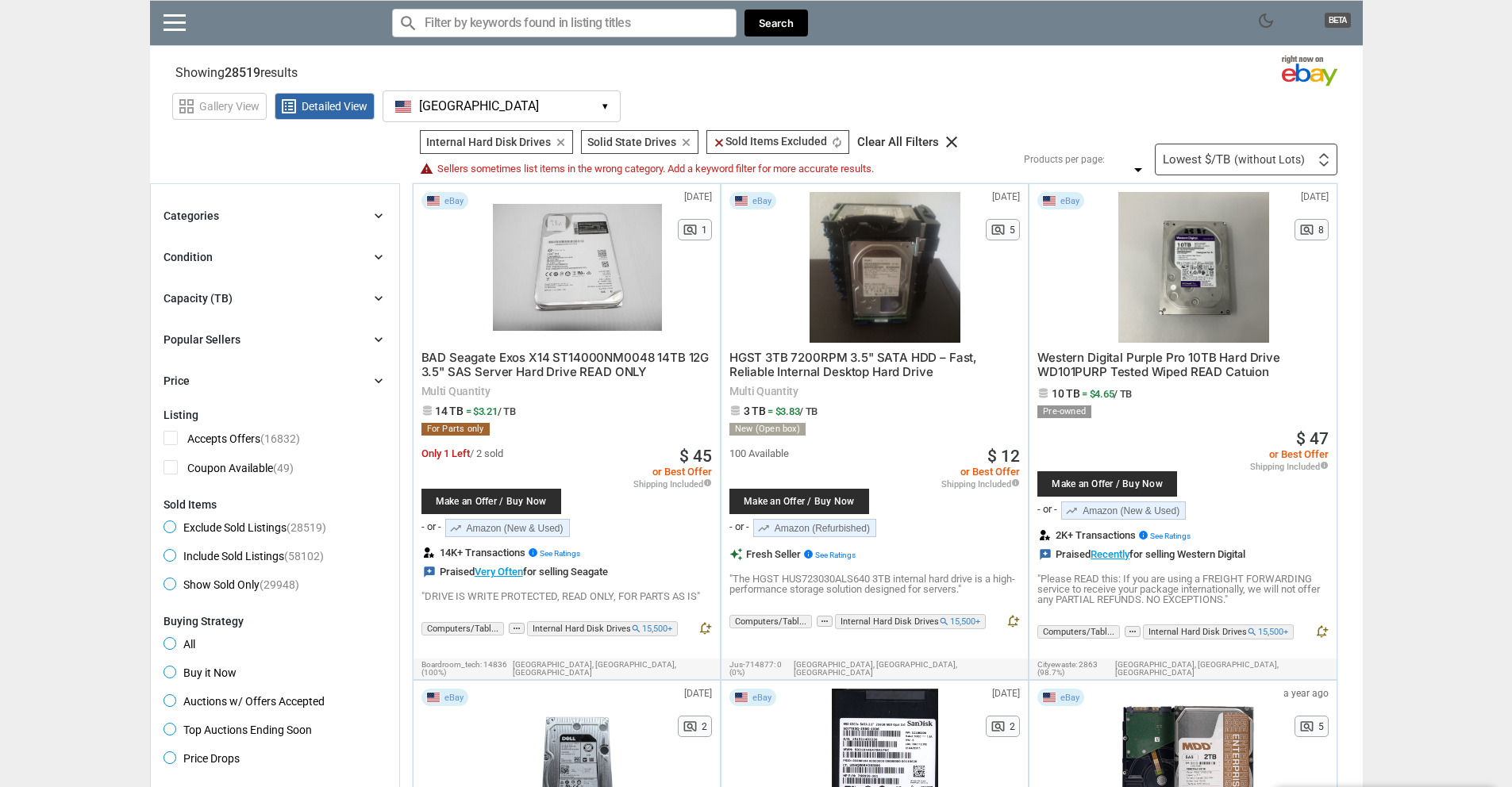
click at [338, 295] on div "Capacity (TB) chevron_right" at bounding box center [275, 298] width 223 height 19
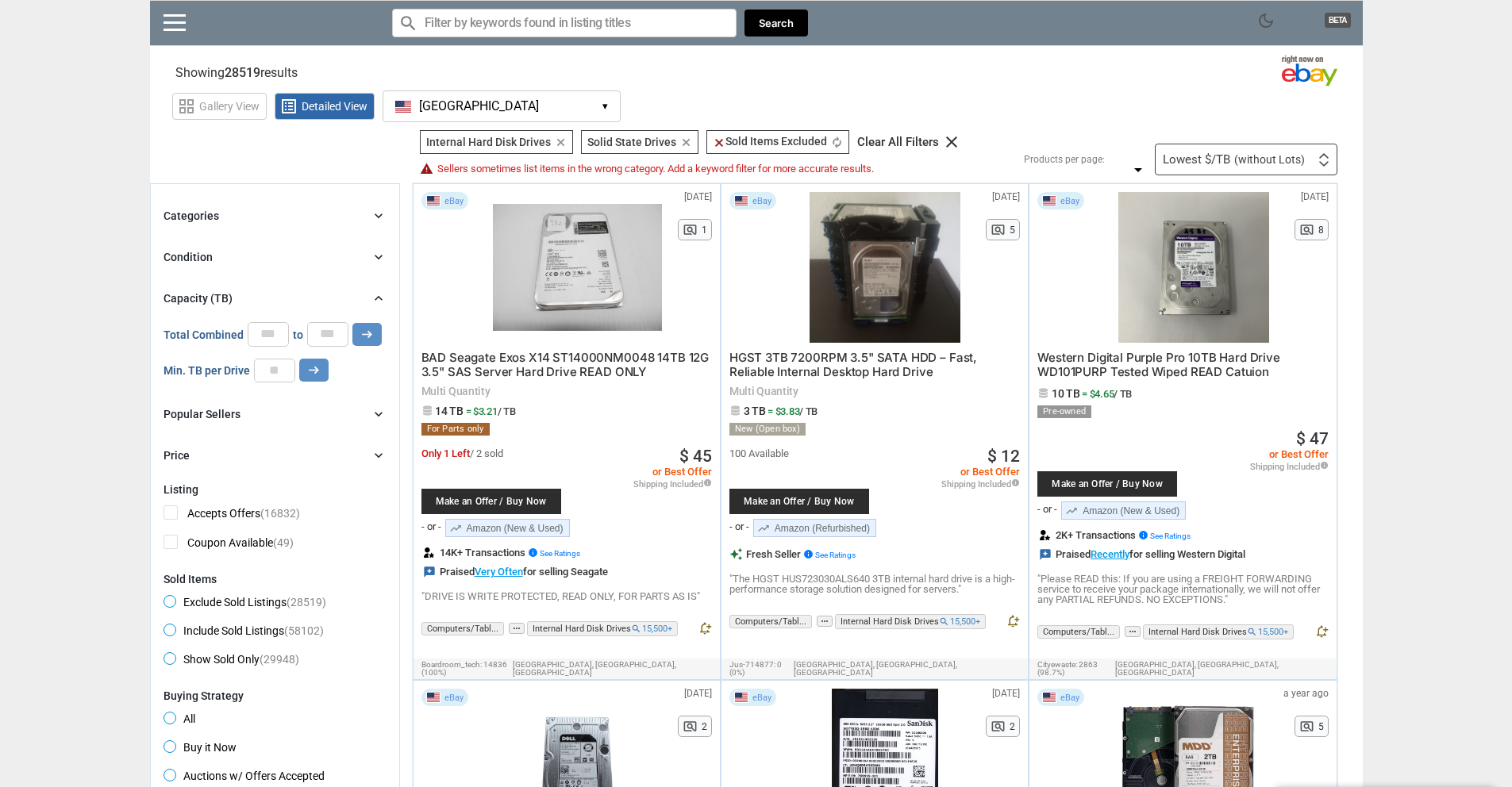
click at [338, 295] on div "Capacity (TB) chevron_right" at bounding box center [275, 298] width 223 height 19
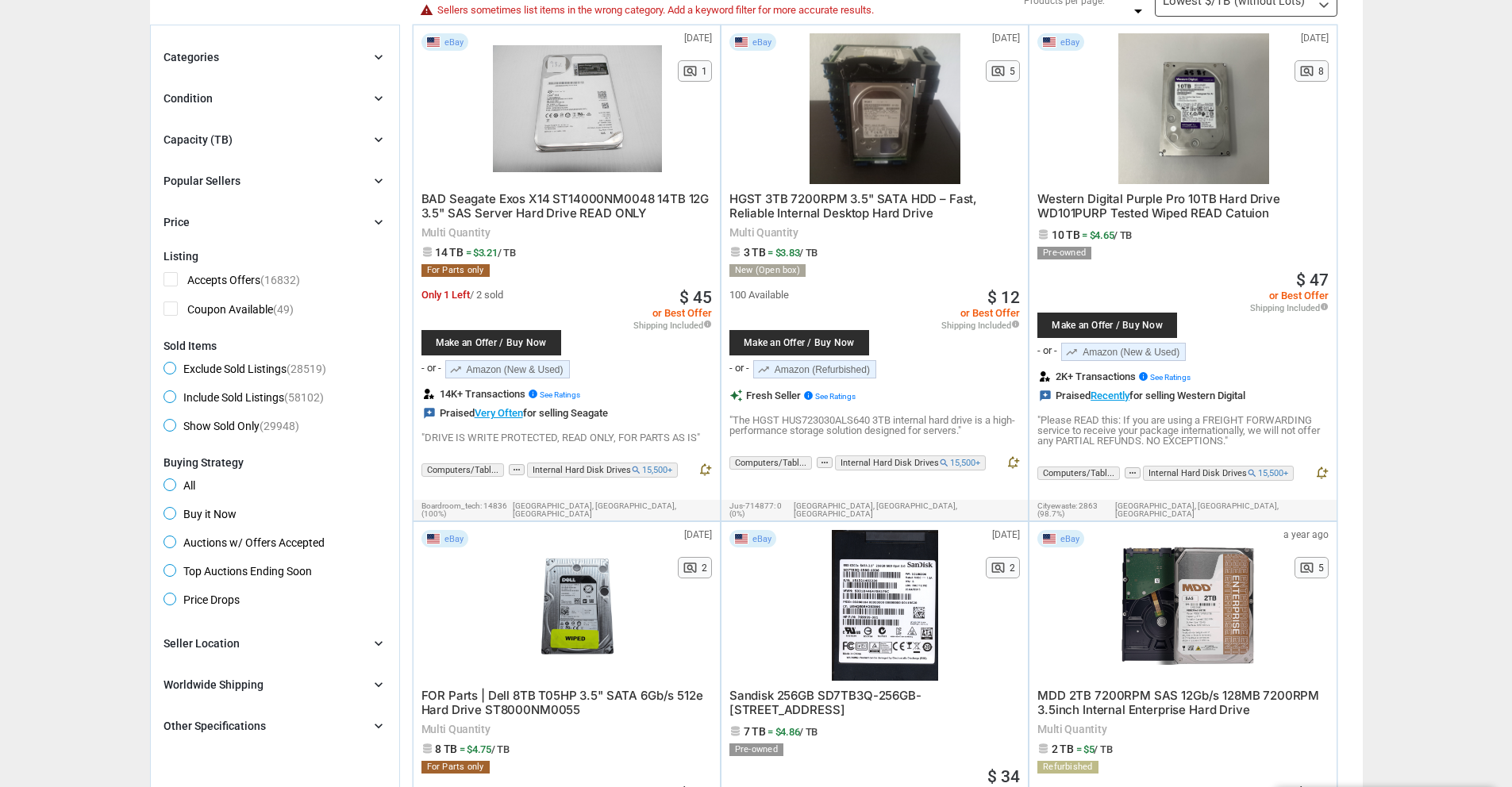
scroll to position [79, 0]
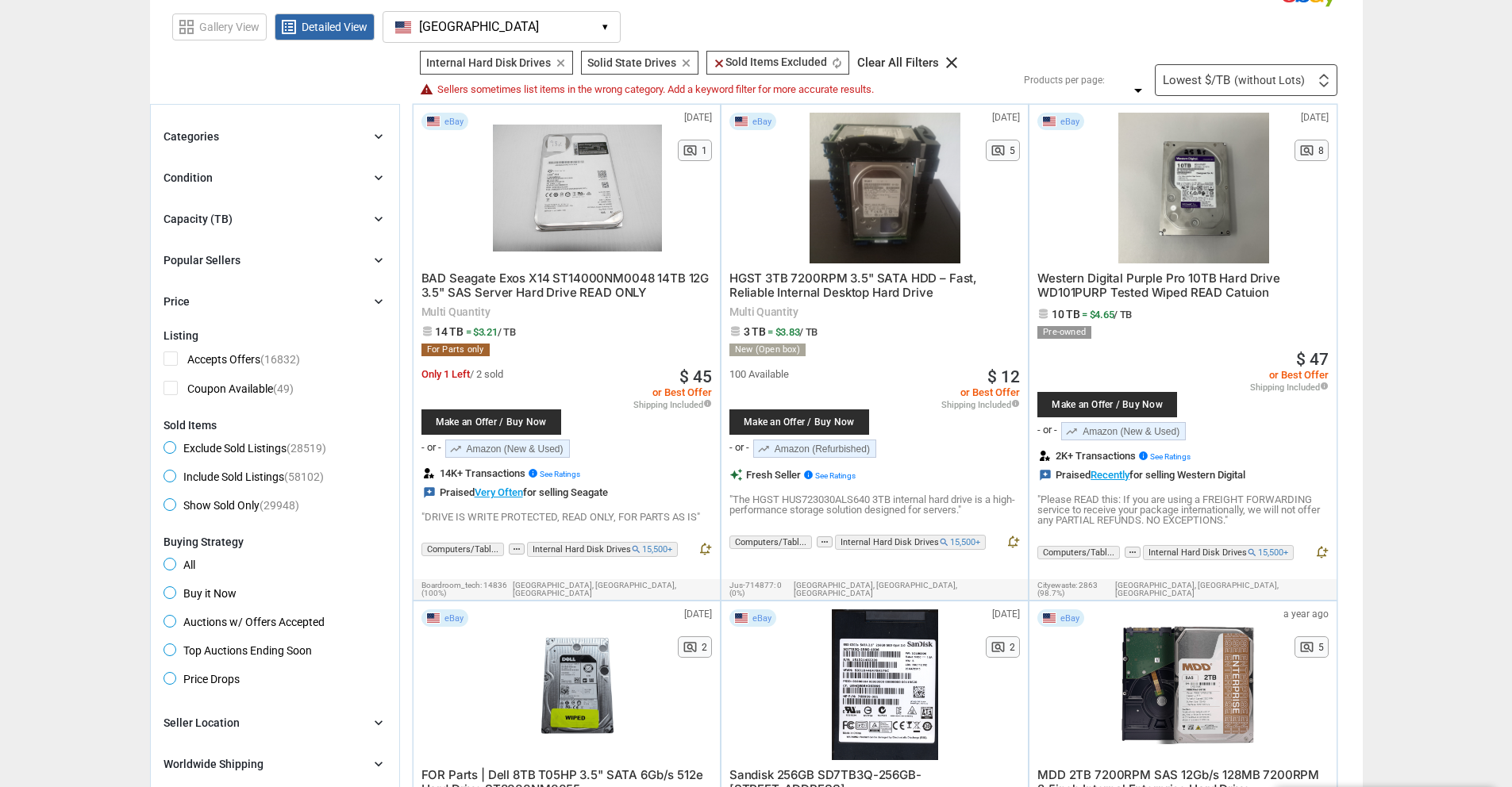
click at [379, 298] on icon "chevron_right" at bounding box center [378, 301] width 15 height 15
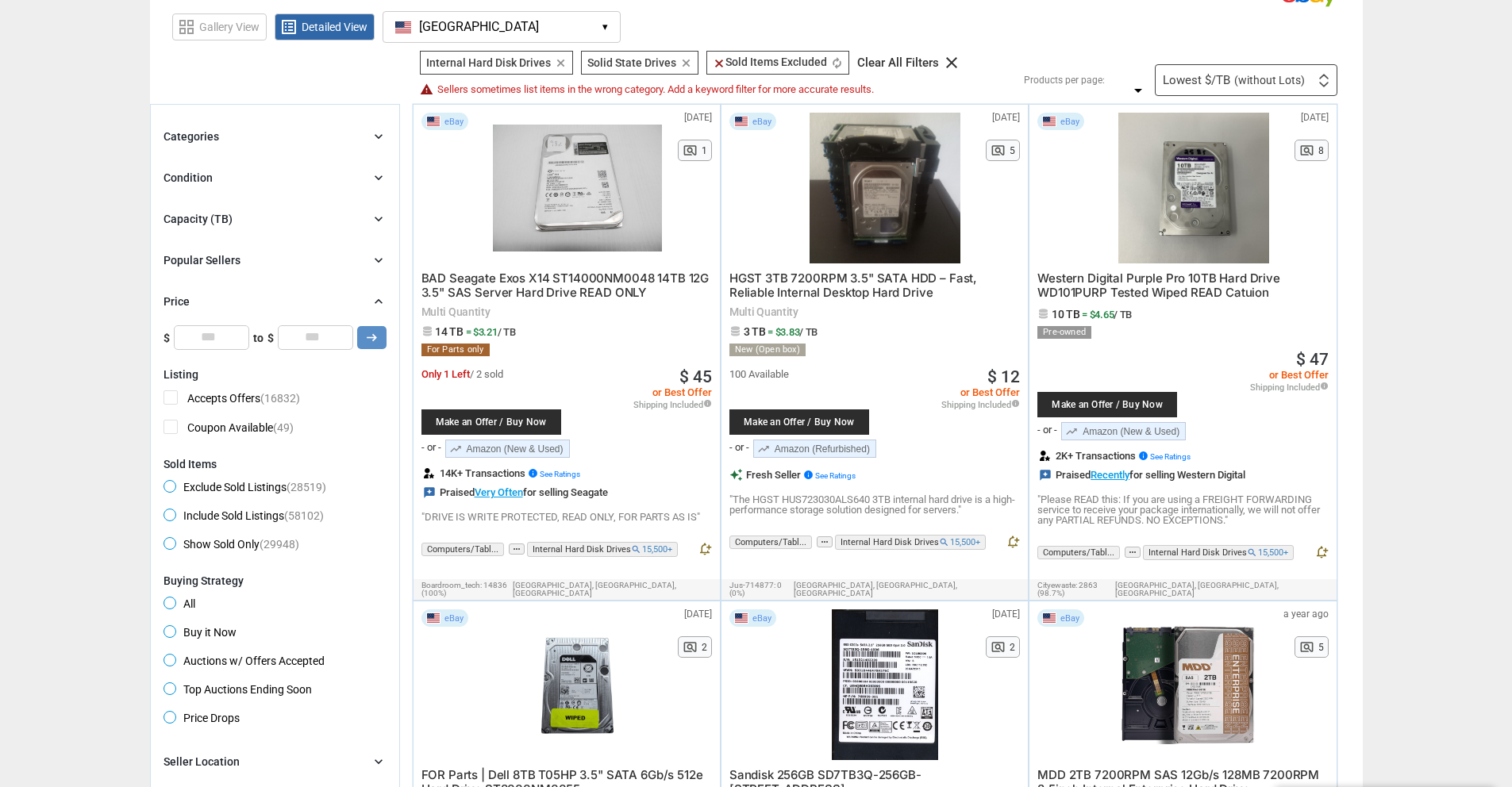
click at [379, 298] on icon "chevron_right" at bounding box center [378, 301] width 15 height 15
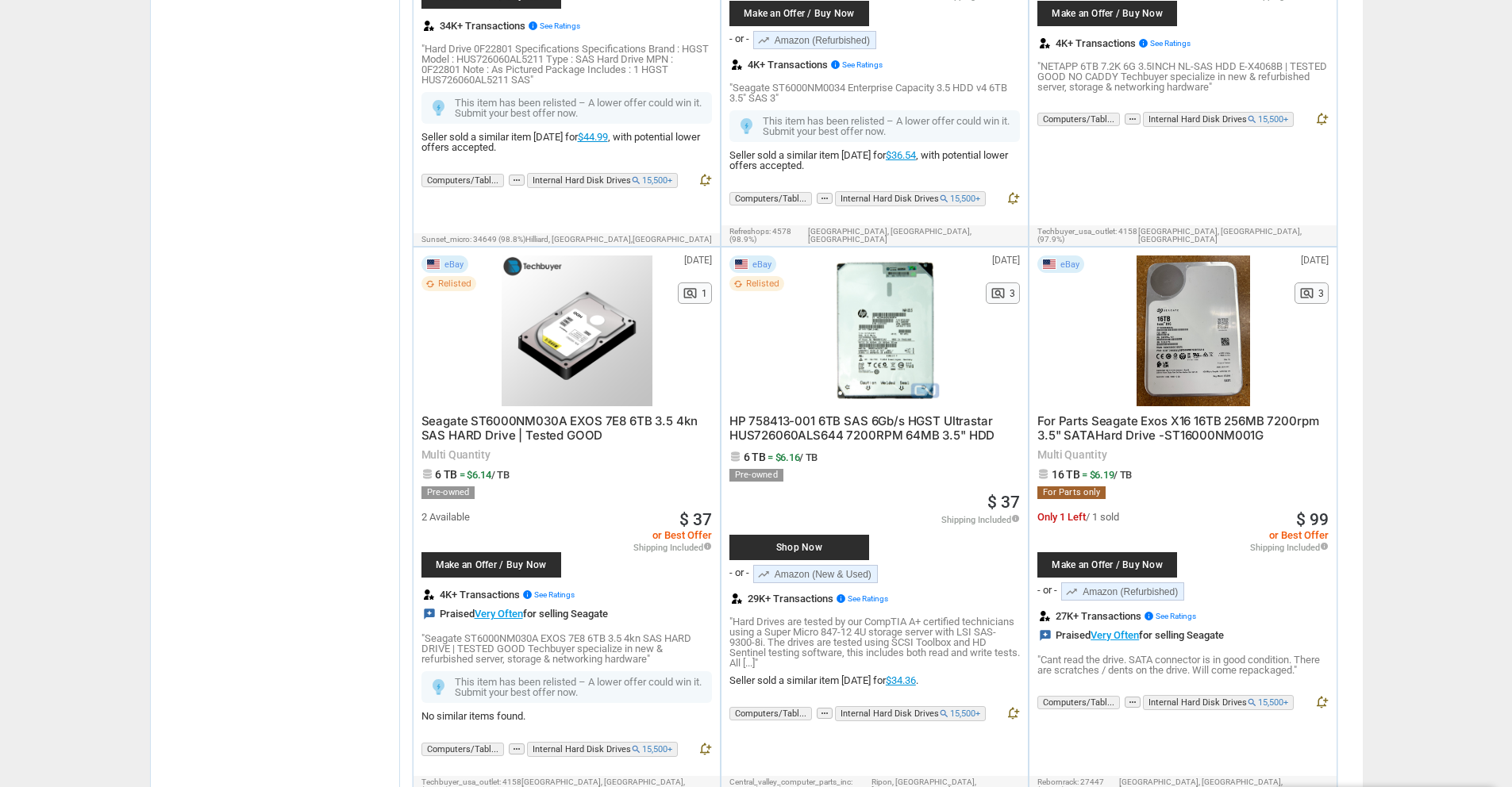
scroll to position [2618, 0]
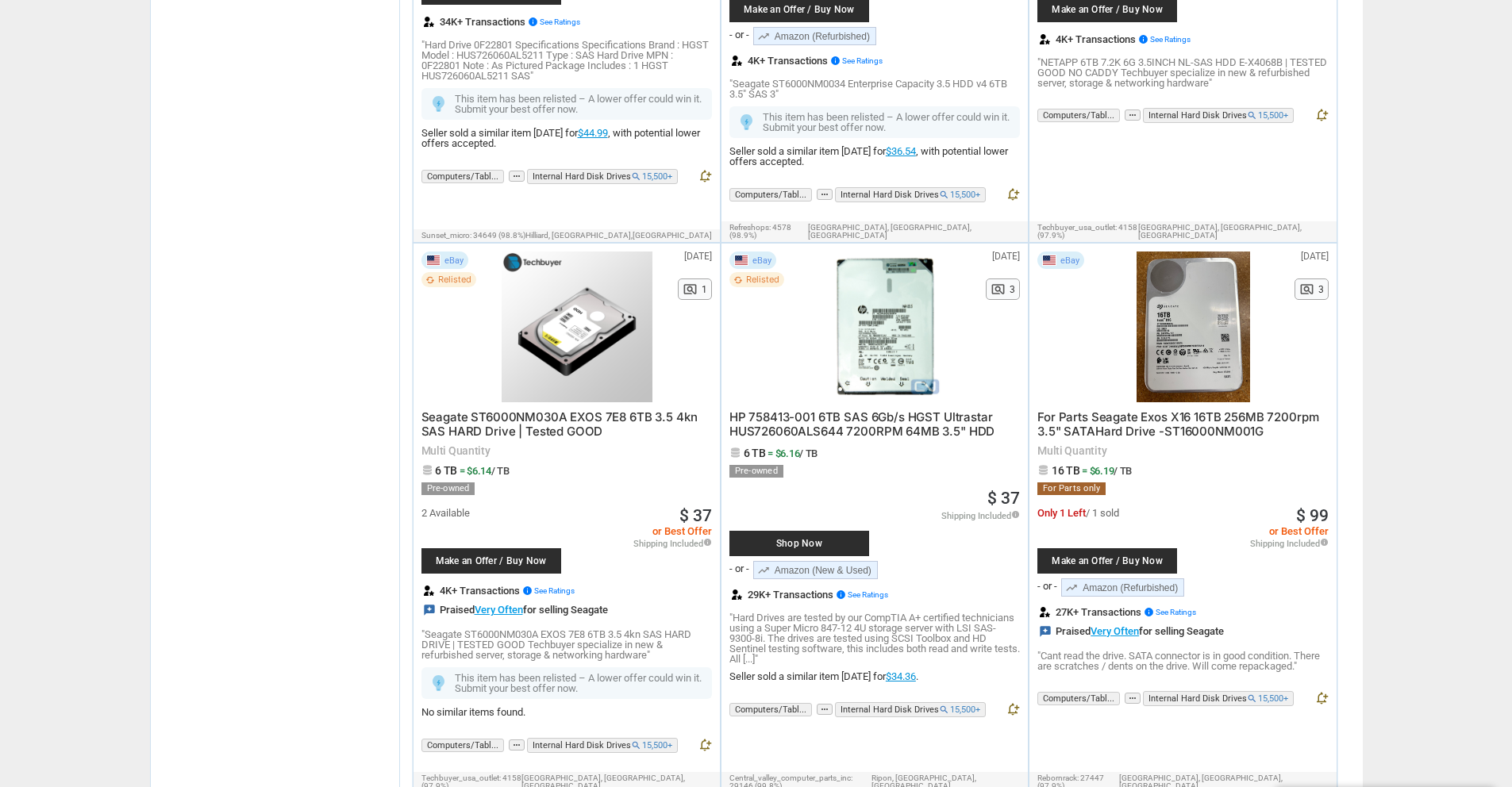
drag, startPoint x: 1336, startPoint y: 483, endPoint x: 1324, endPoint y: 473, distance: 15.6
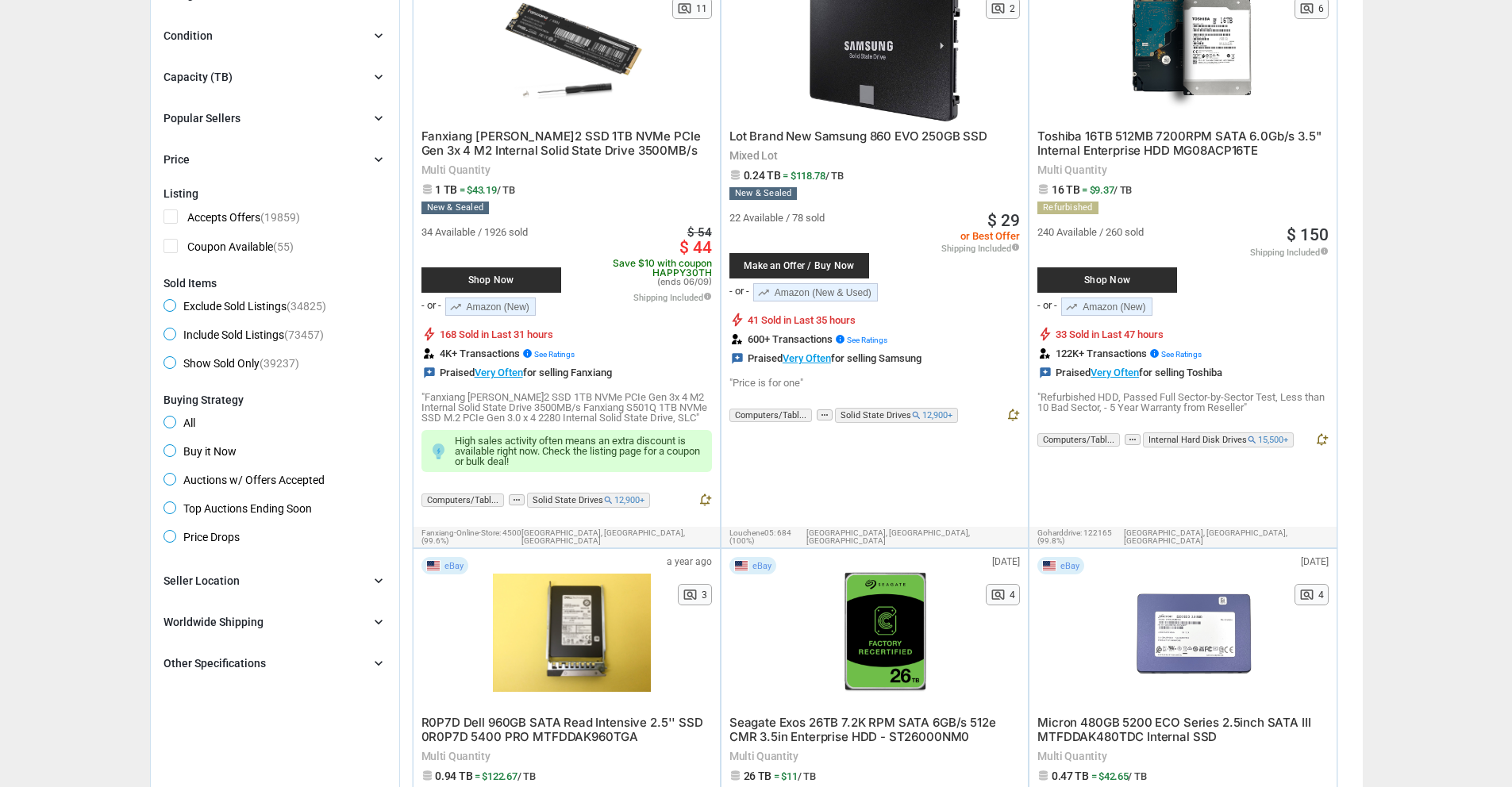
scroll to position [238, 0]
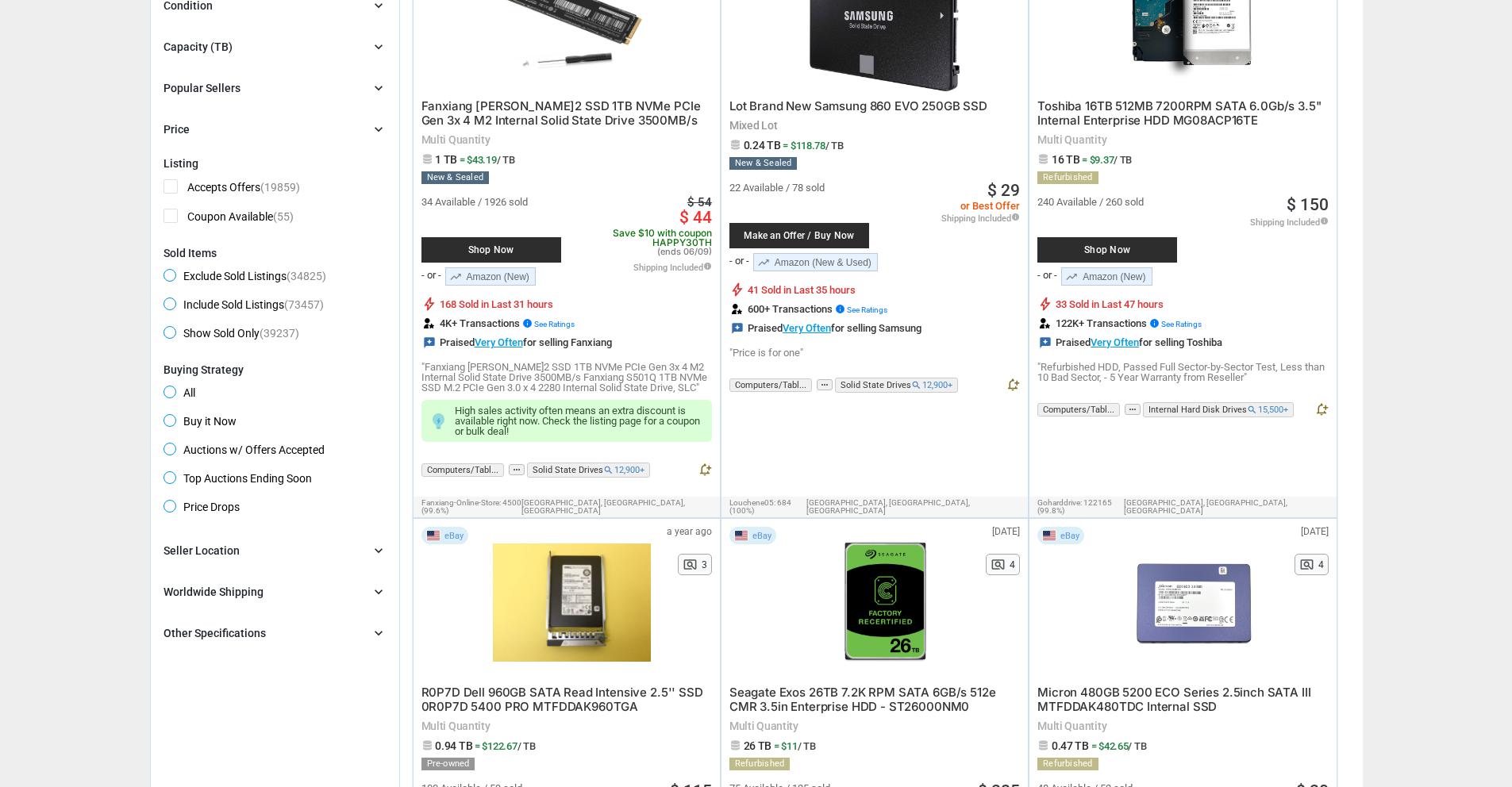
click at [1138, 251] on span "Shop Now" at bounding box center [1108, 249] width 124 height 9
